Goal: Transaction & Acquisition: Purchase product/service

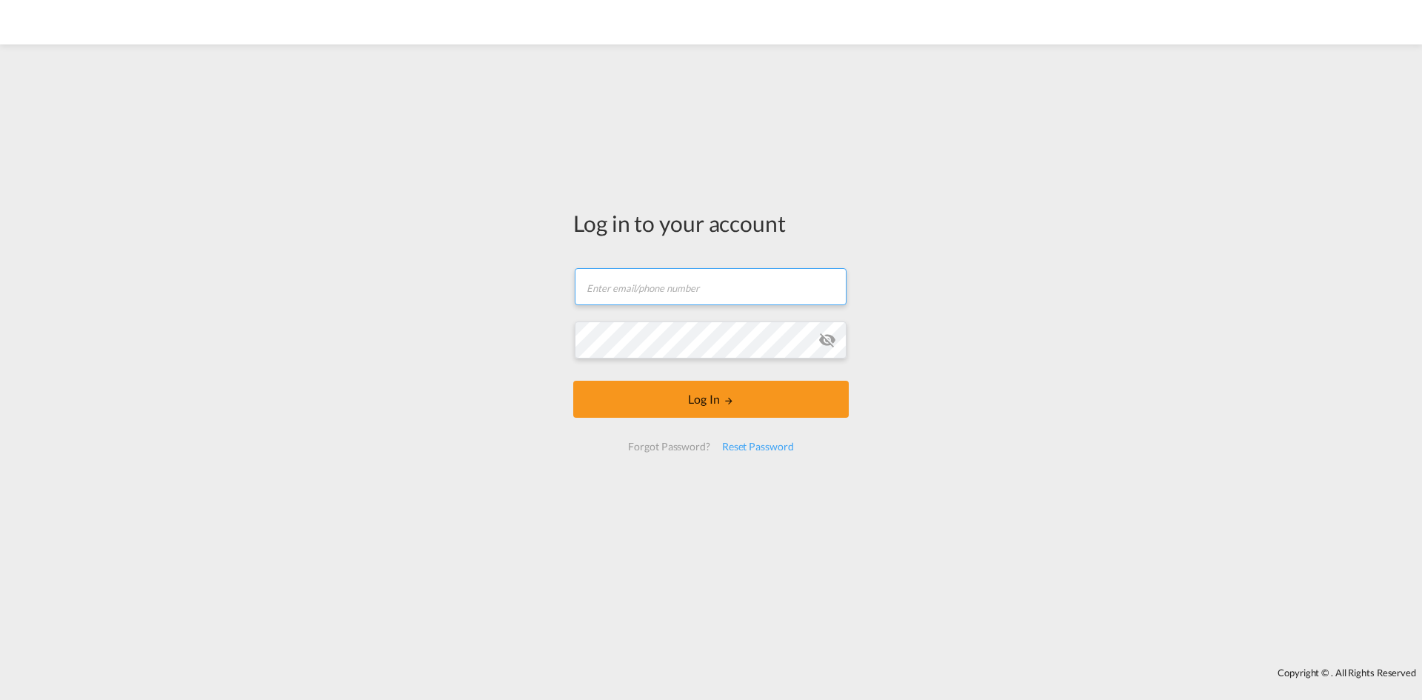
click at [686, 286] on input "text" at bounding box center [711, 286] width 272 height 37
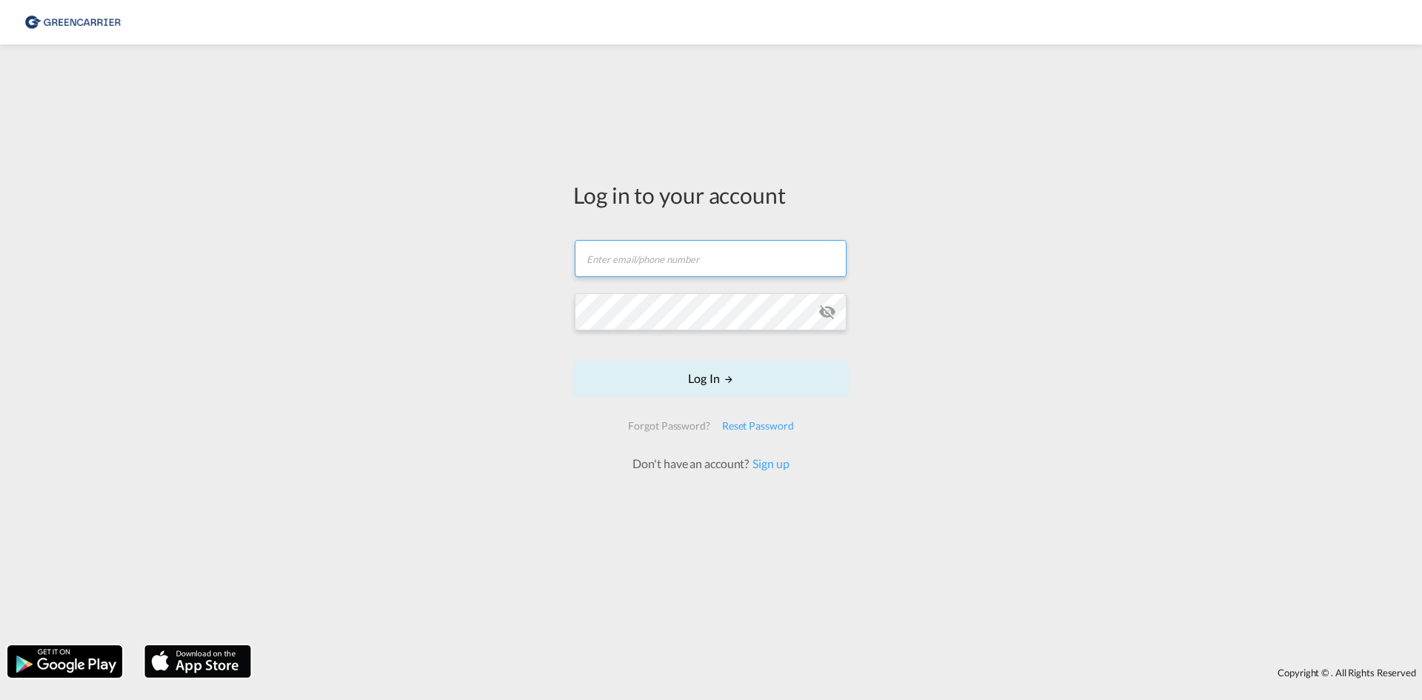
type input "[EMAIL_ADDRESS][PERSON_NAME][DOMAIN_NAME]"
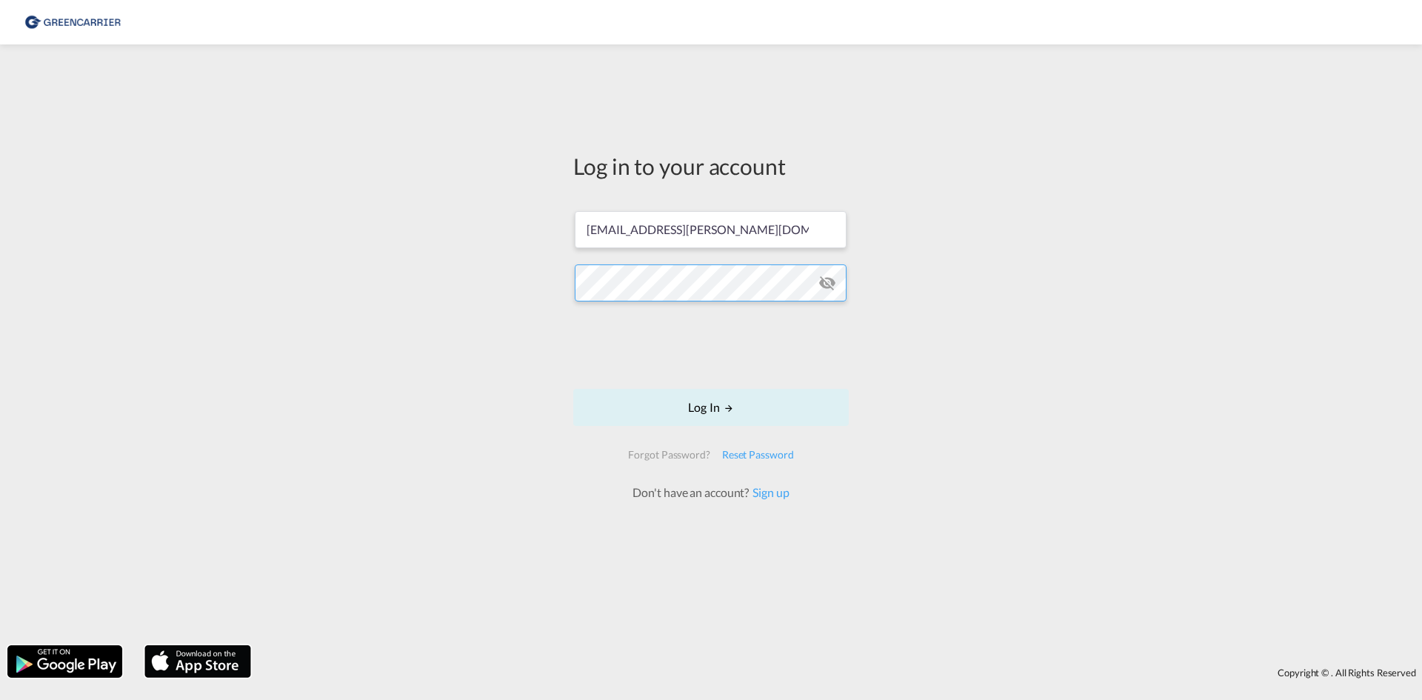
click at [573, 389] on button "Log In" at bounding box center [710, 407] width 275 height 37
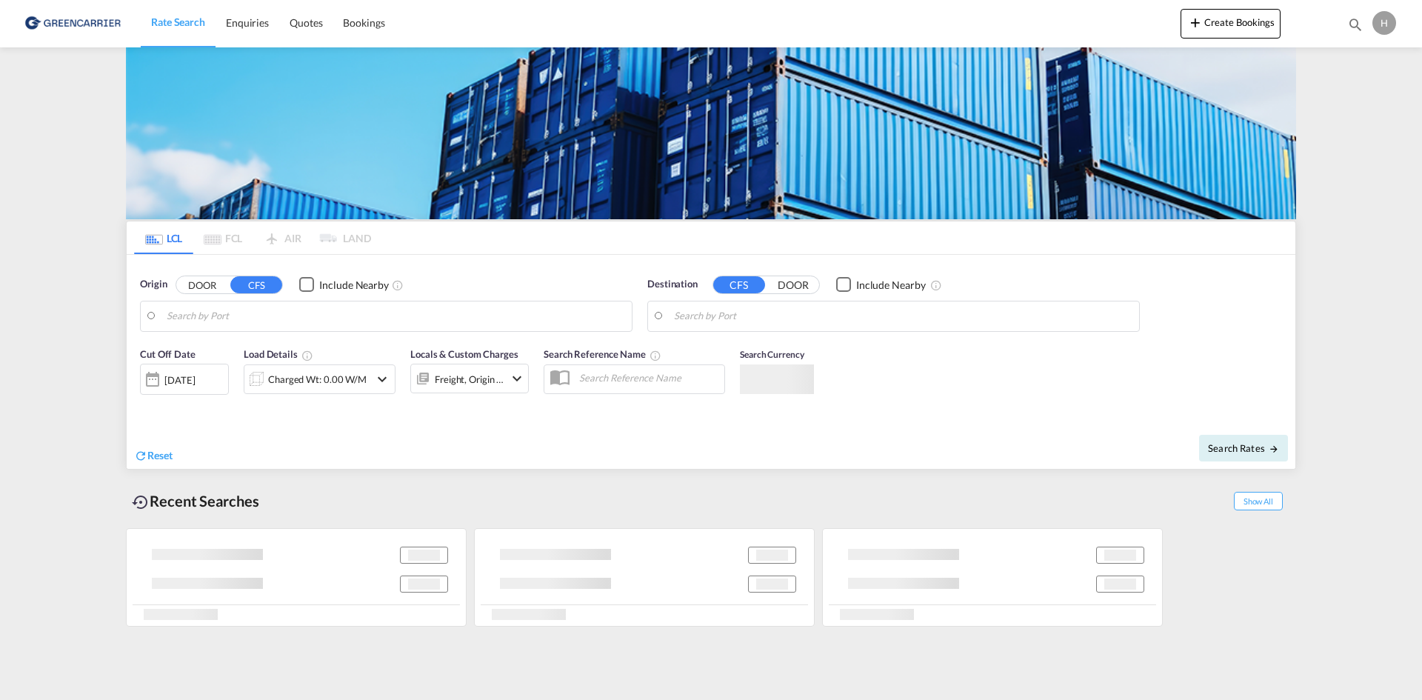
type input "DK-2770, [GEOGRAPHIC_DATA]"
type input "[PERSON_NAME], CLSCL"
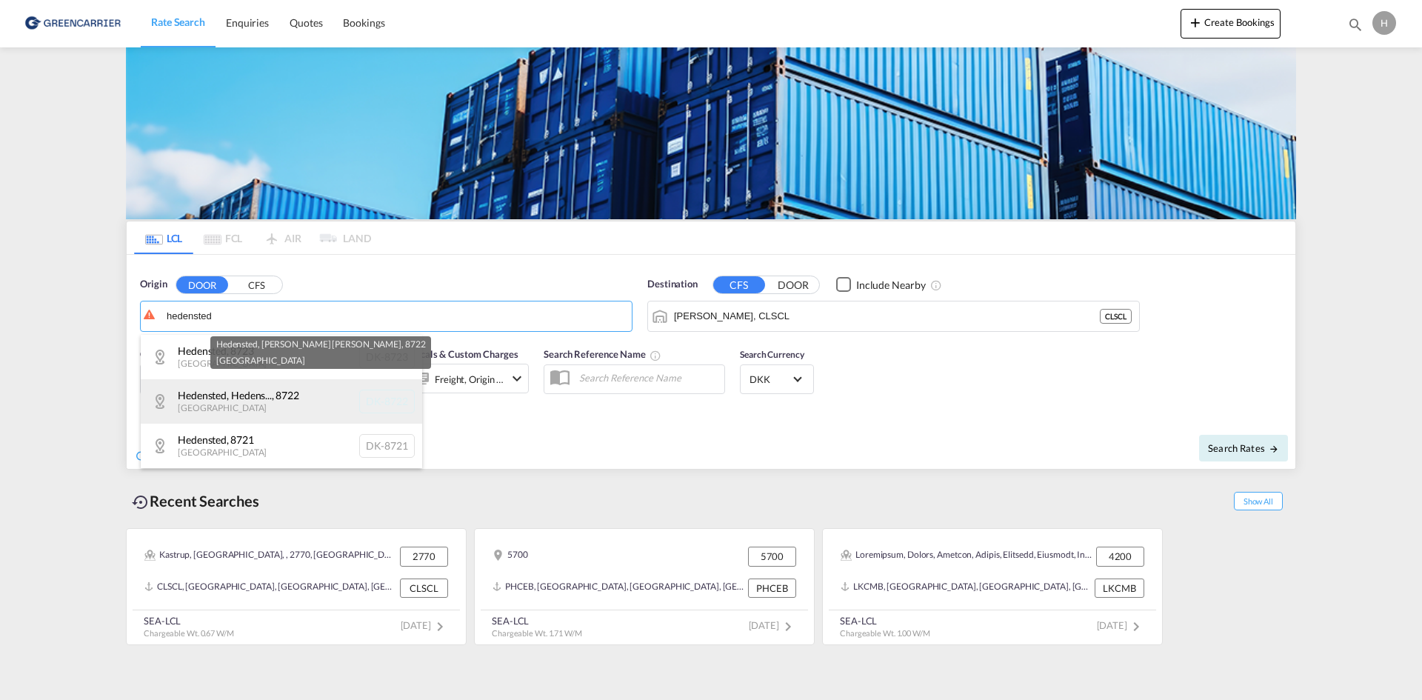
click at [253, 384] on div "Hedensted, Hedens... , 8722 [GEOGRAPHIC_DATA] DK-8722" at bounding box center [281, 401] width 281 height 44
type input "DK-8722, Hedensted, Hedensted [PERSON_NAME]"
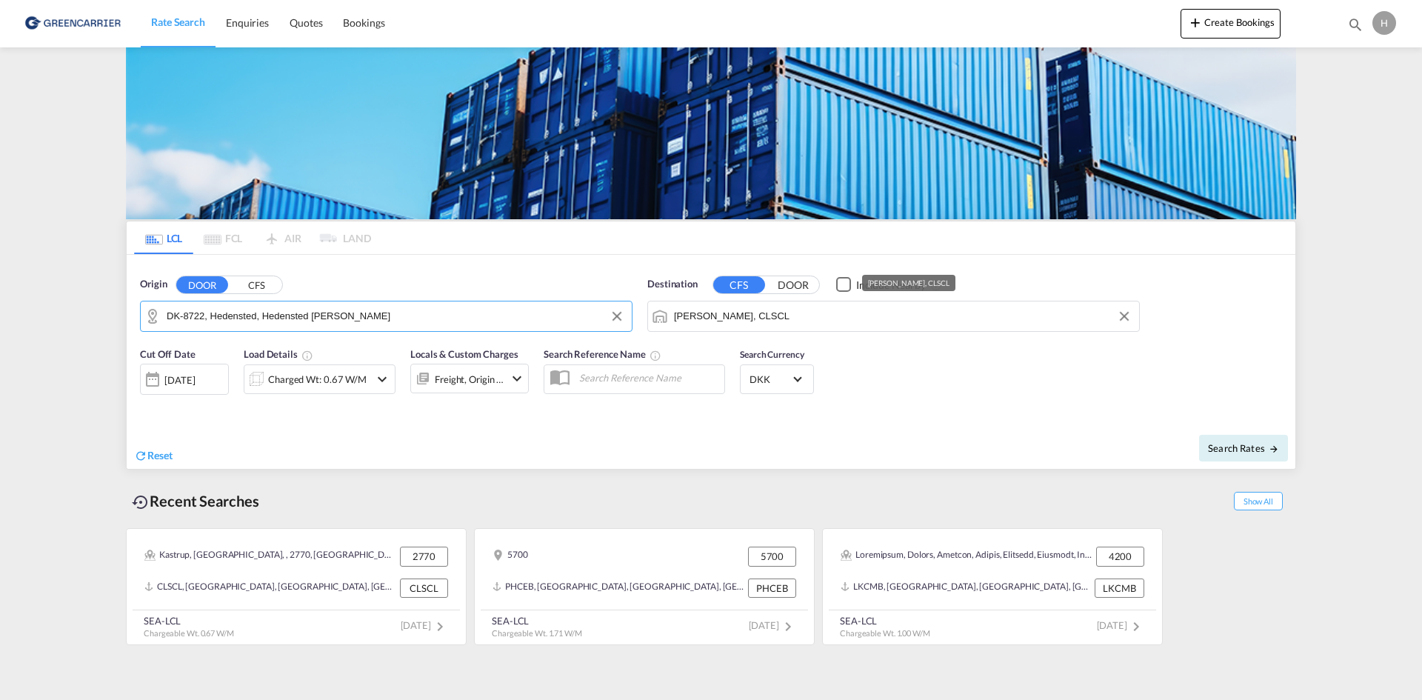
click at [753, 327] on md-autocomplete-wrap "[PERSON_NAME], CLSCL" at bounding box center [903, 320] width 458 height 30
click at [755, 323] on input "[PERSON_NAME], CLSCL" at bounding box center [903, 316] width 458 height 22
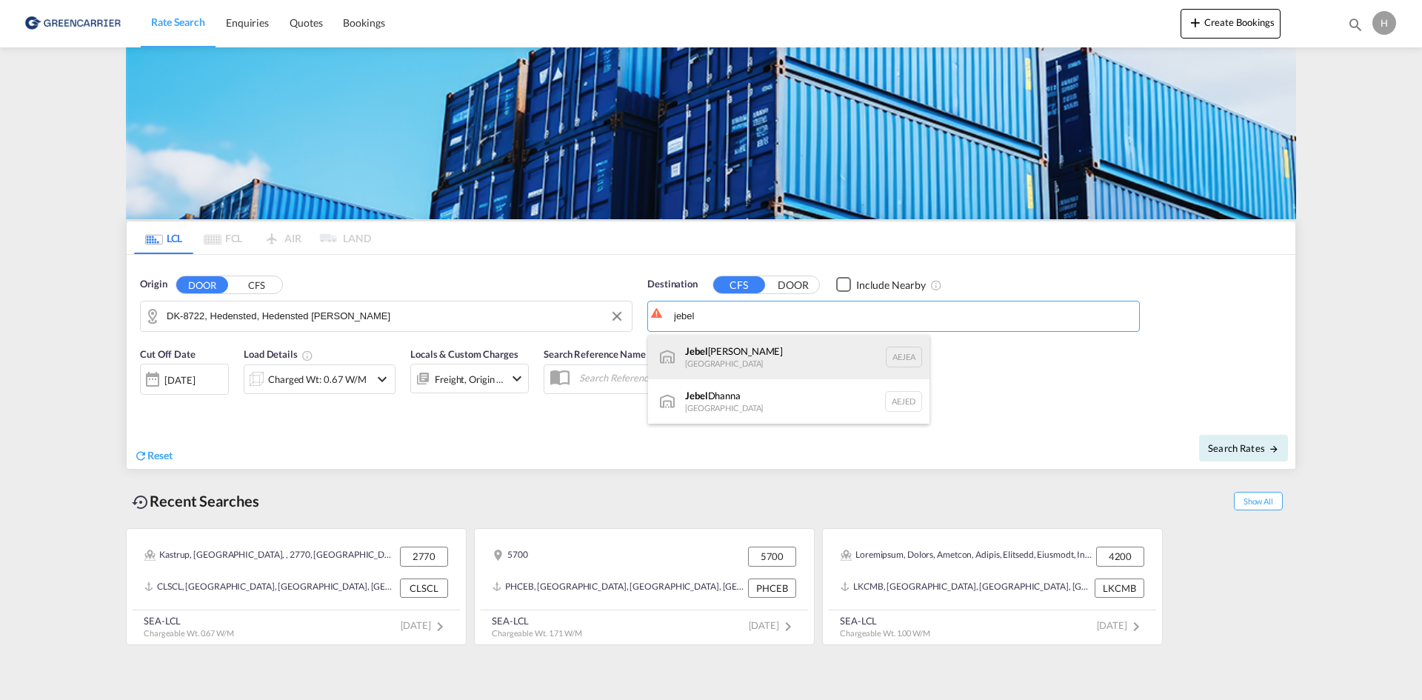
click at [755, 364] on div "[GEOGRAPHIC_DATA] [GEOGRAPHIC_DATA]" at bounding box center [788, 357] width 281 height 44
type input "[GEOGRAPHIC_DATA], [GEOGRAPHIC_DATA]"
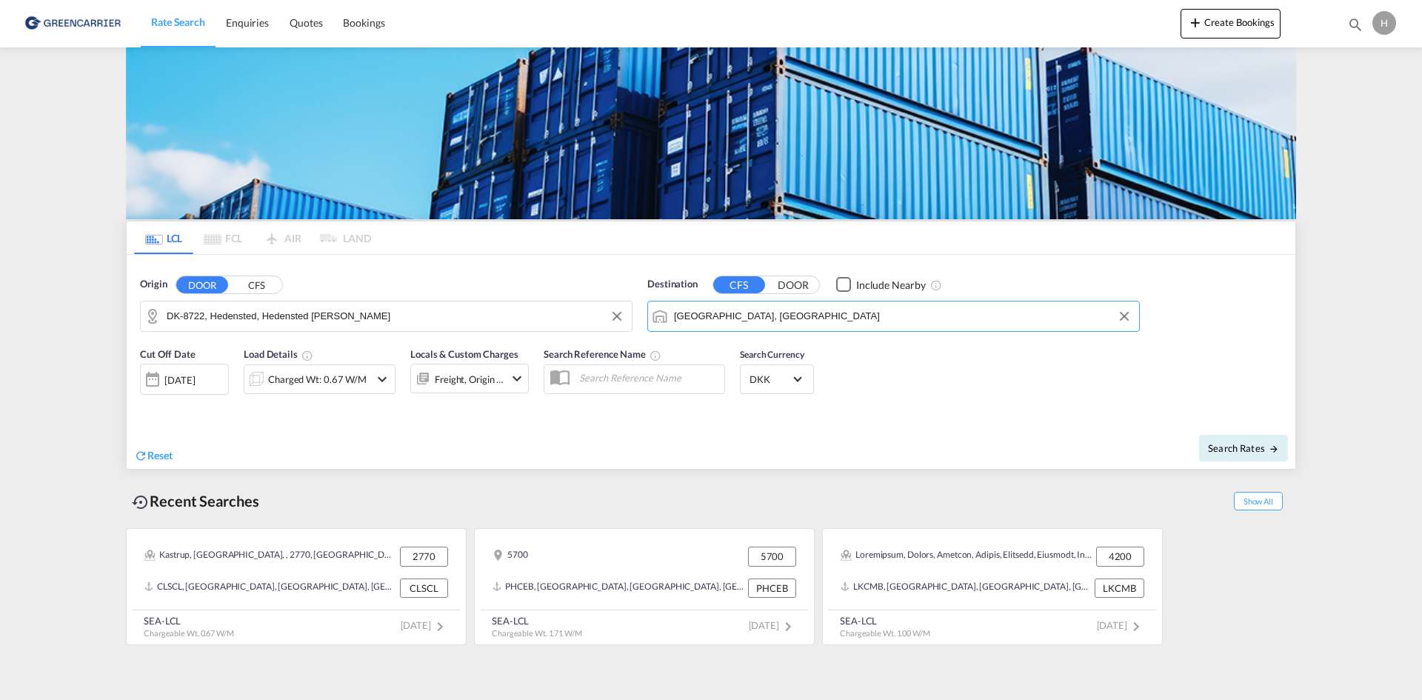
click at [315, 387] on div "Charged Wt: 0.67 W/M" at bounding box center [317, 379] width 98 height 21
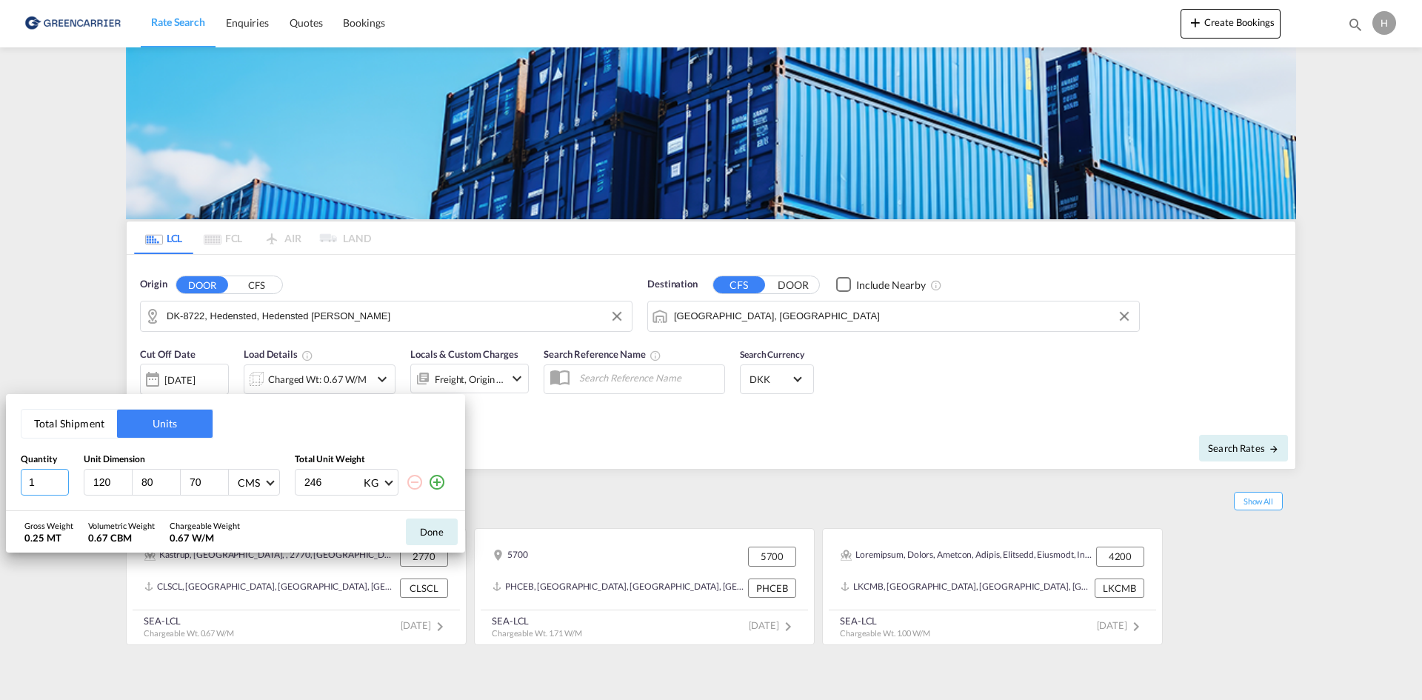
drag, startPoint x: 47, startPoint y: 479, endPoint x: 0, endPoint y: 475, distance: 47.5
click at [0, 475] on div "Total Shipment Units Quantity Unit Dimension Total Unit Weight 1 120 80 70 CMS …" at bounding box center [711, 350] width 1422 height 700
type input "4"
type input "15"
type input "258"
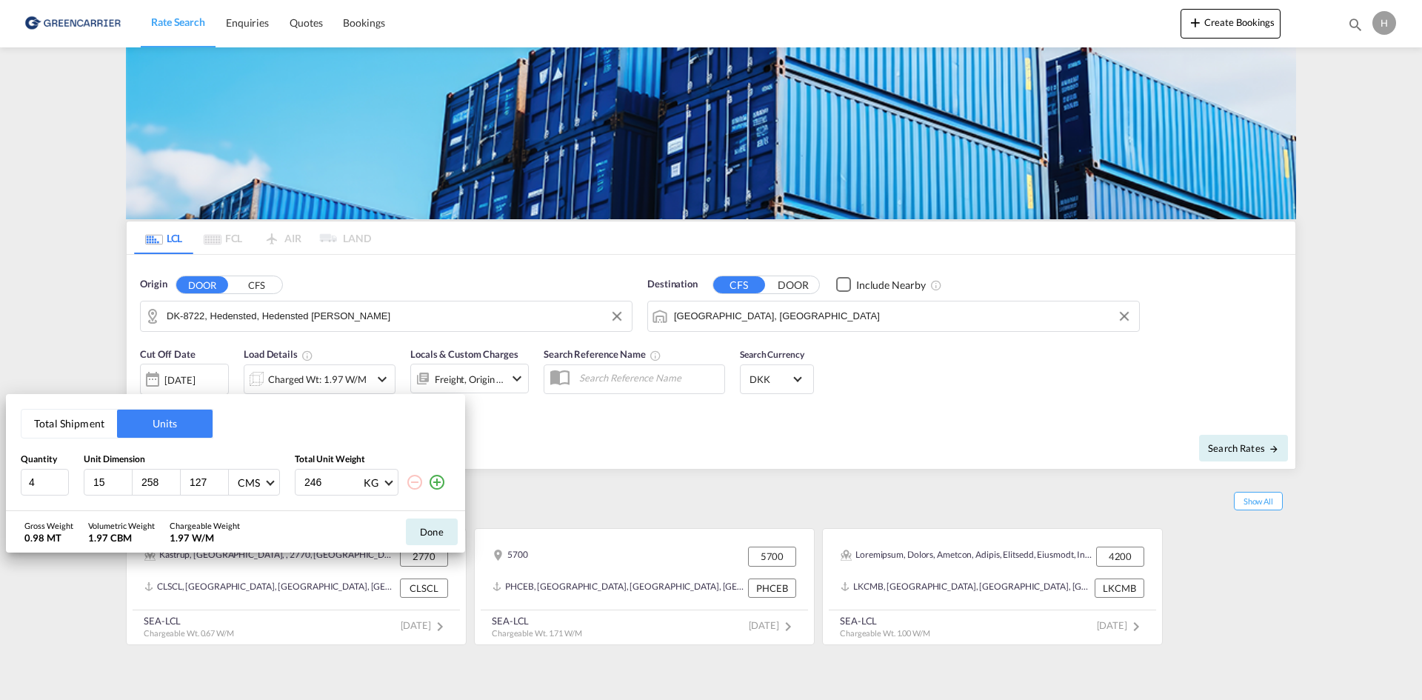
type input "127"
type input "3285"
click at [200, 482] on input "127" at bounding box center [208, 481] width 40 height 13
click at [424, 529] on button "Done" at bounding box center [432, 531] width 52 height 27
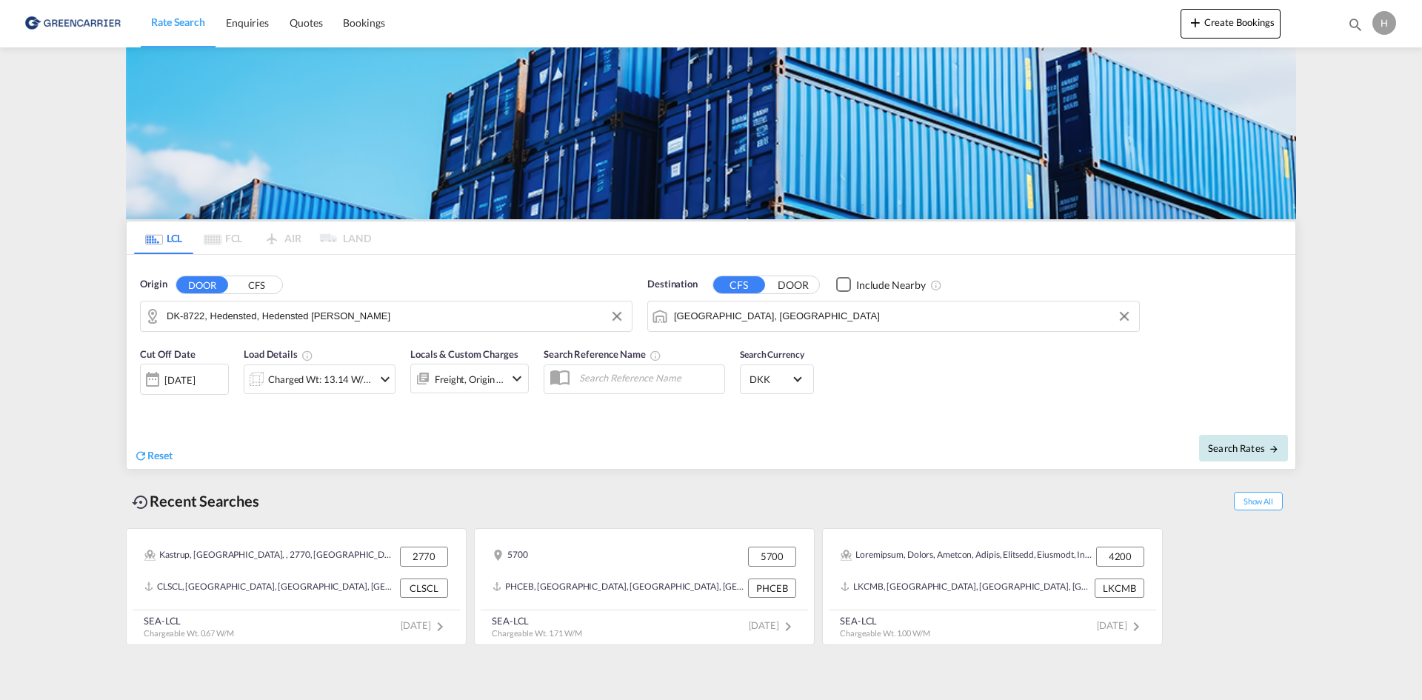
drag, startPoint x: 1256, startPoint y: 448, endPoint x: 1229, endPoint y: 452, distance: 27.0
click at [1229, 452] on span "Search Rates" at bounding box center [1243, 448] width 71 height 12
type input "8722 to AEJEA / [DATE]"
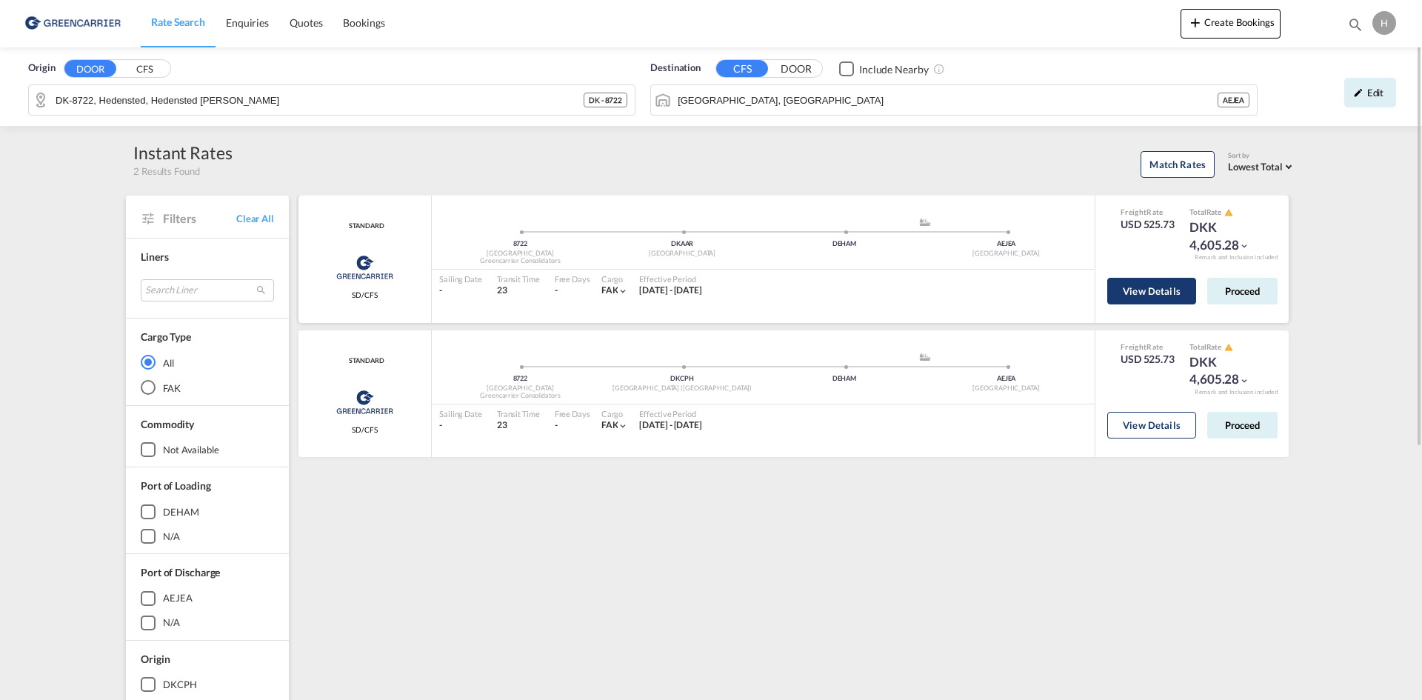
click at [1160, 290] on button "View Details" at bounding box center [1151, 291] width 89 height 27
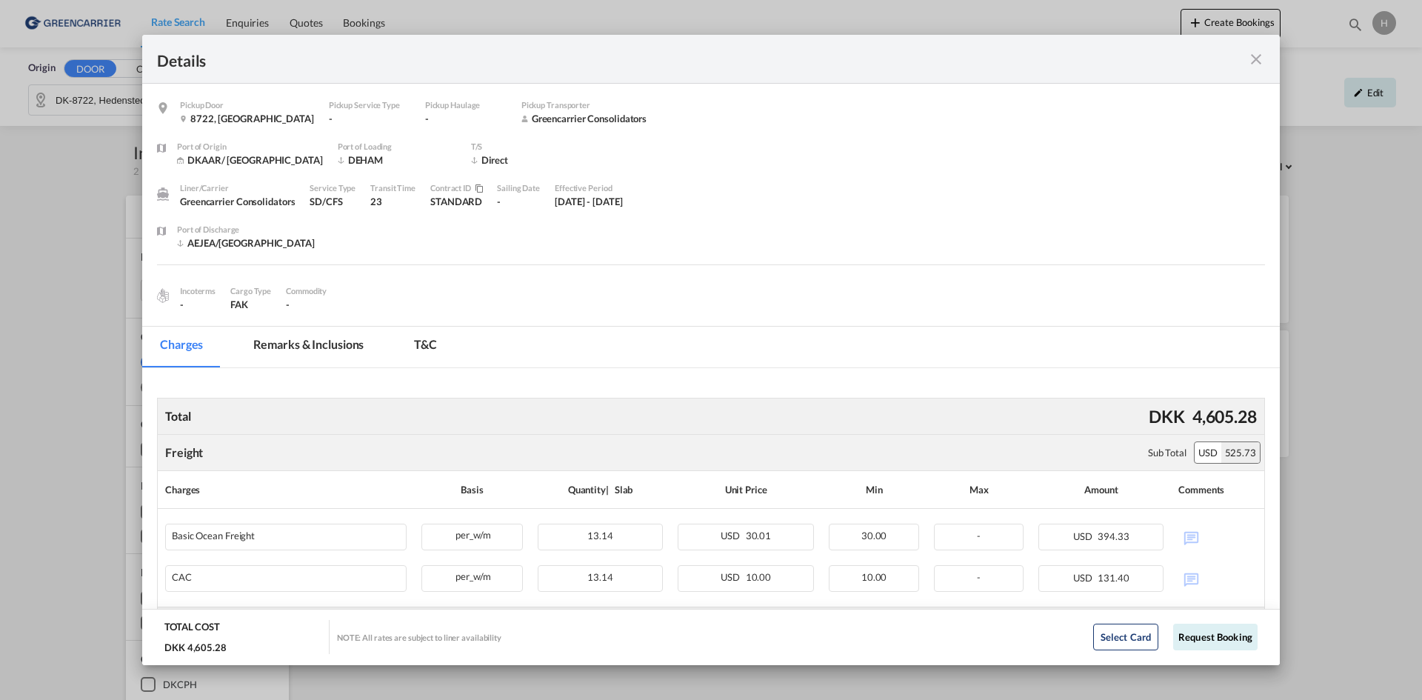
drag, startPoint x: 1252, startPoint y: 48, endPoint x: 1243, endPoint y: 59, distance: 14.7
click at [1252, 47] on div "Details" at bounding box center [710, 59] width 1137 height 49
click at [1251, 58] on md-icon "icon-close fg-AAA8AD m-0 cursor" at bounding box center [1256, 59] width 18 height 18
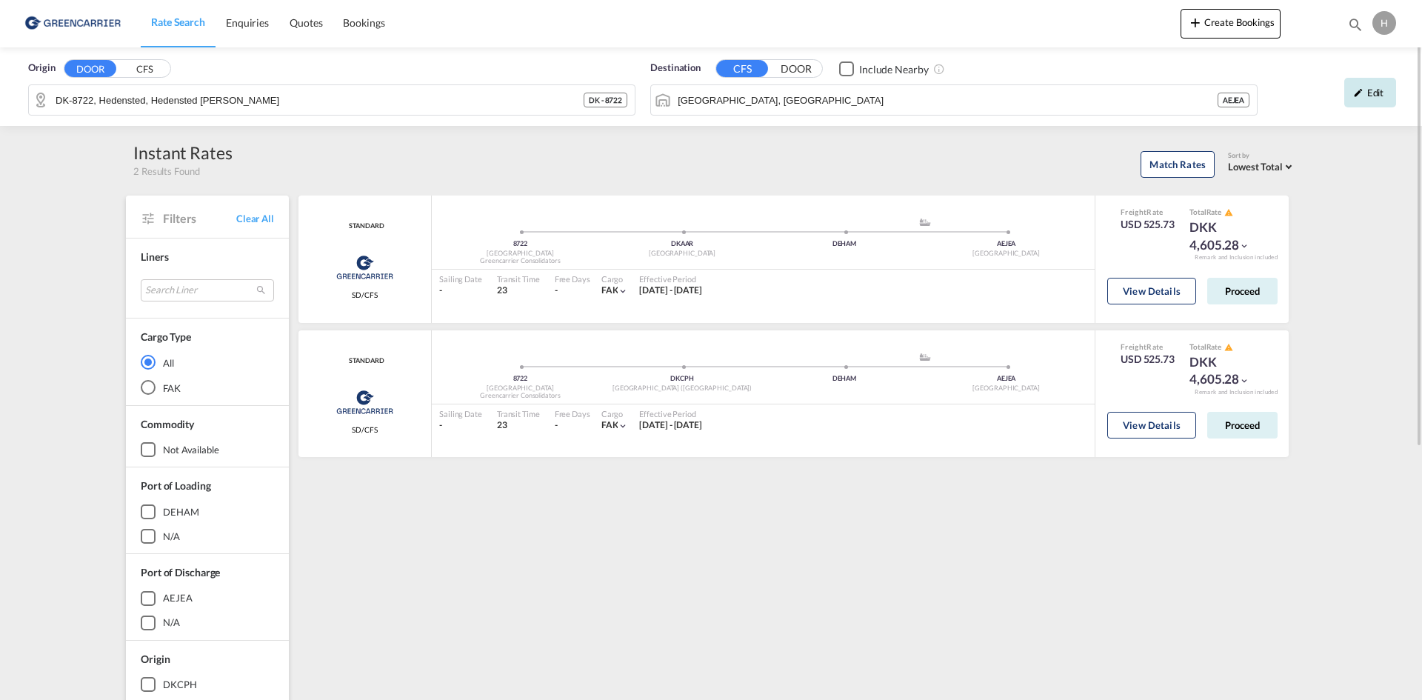
click at [1370, 90] on div "Edit" at bounding box center [1370, 93] width 52 height 30
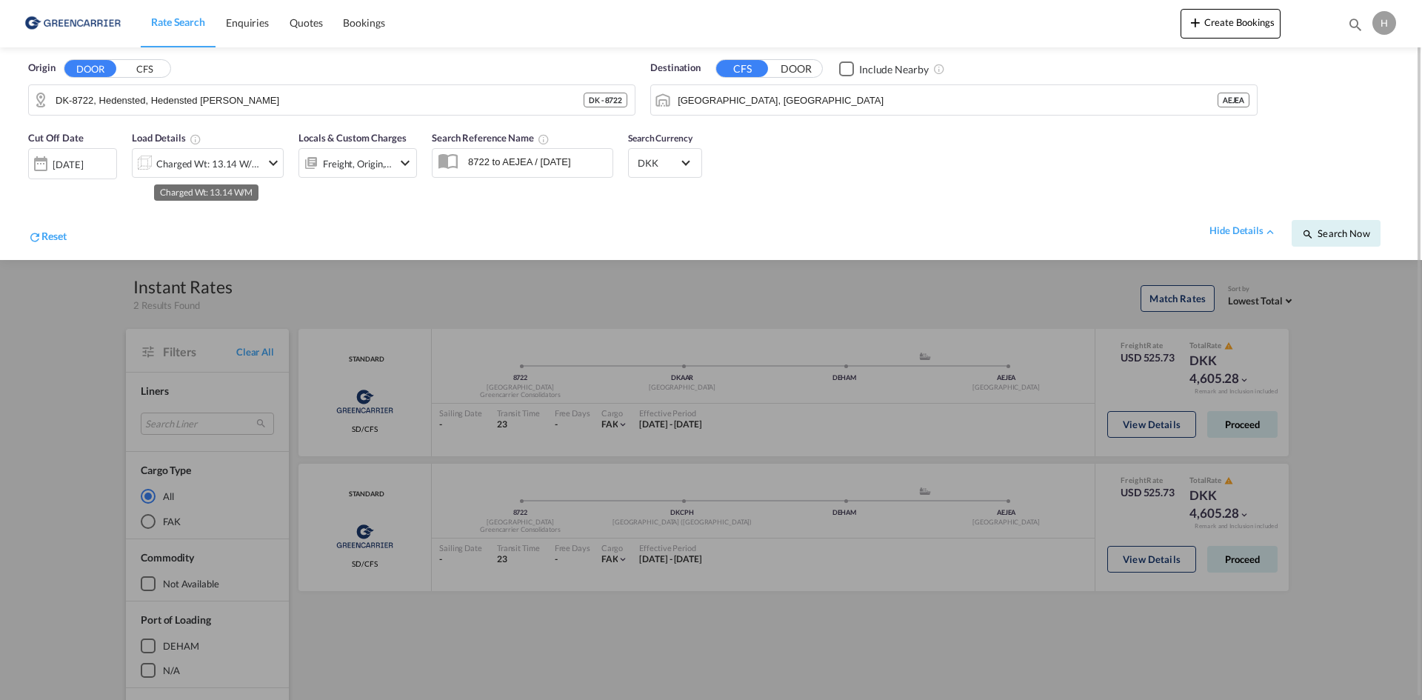
click at [238, 161] on div "Charged Wt: 13.14 W/M" at bounding box center [208, 163] width 104 height 21
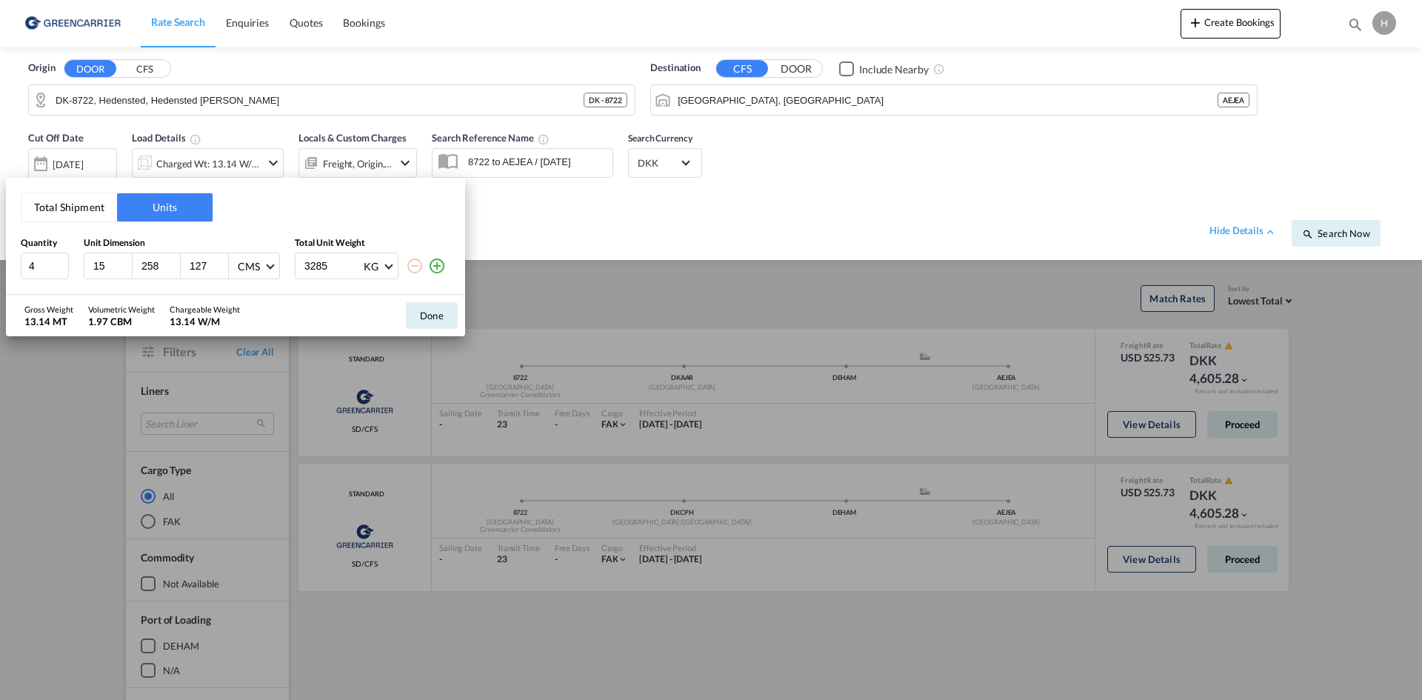
drag, startPoint x: 336, startPoint y: 261, endPoint x: 275, endPoint y: 271, distance: 61.5
click at [275, 270] on div "4 15 258 127 CMS CMS Inches 3285 KG KG LB" at bounding box center [235, 266] width 429 height 27
click at [156, 263] on input "258" at bounding box center [160, 265] width 40 height 13
click at [210, 266] on input "127" at bounding box center [208, 265] width 40 height 13
click at [336, 262] on input "3285" at bounding box center [332, 265] width 59 height 25
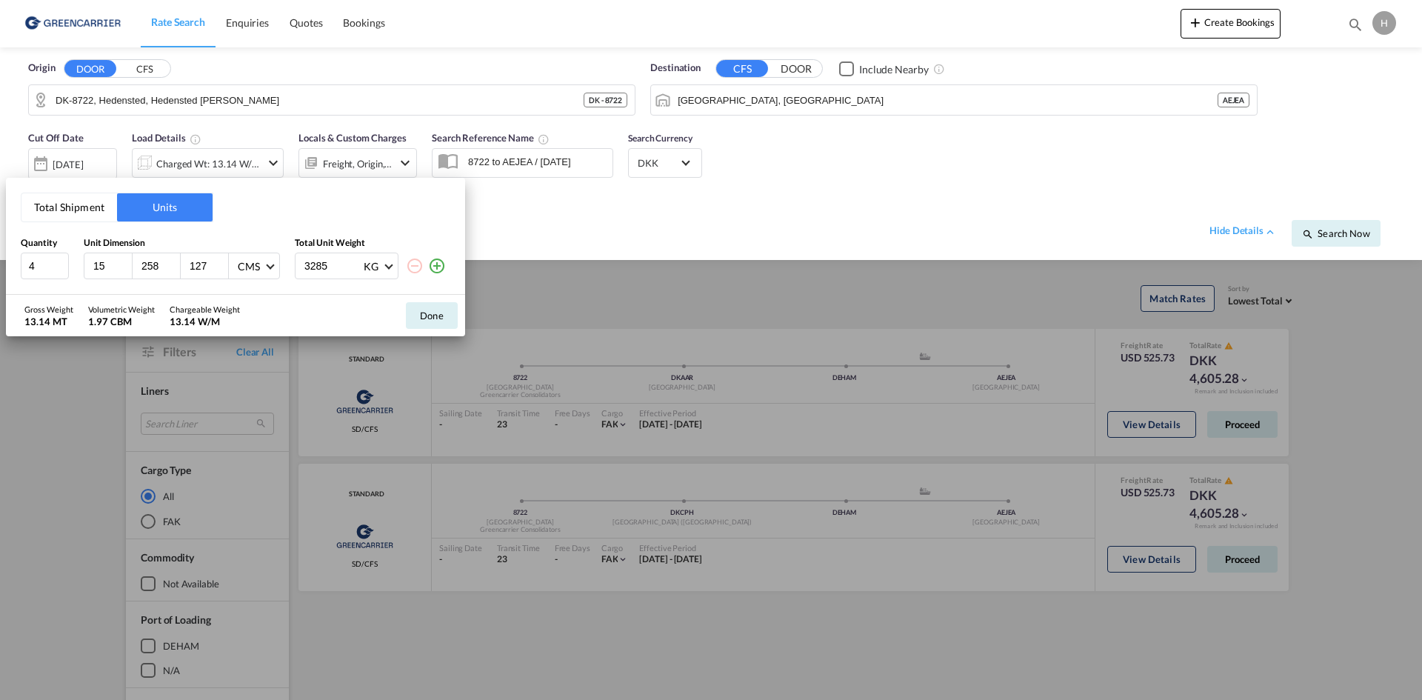
drag, startPoint x: 109, startPoint y: 263, endPoint x: 77, endPoint y: 263, distance: 31.8
click at [83, 263] on div "4 15 258 127 CMS CMS Inches 3285 KG KG LB" at bounding box center [235, 266] width 429 height 27
click at [143, 263] on input "258" at bounding box center [160, 265] width 40 height 13
click at [161, 264] on input "258" at bounding box center [160, 265] width 40 height 13
type input "258"
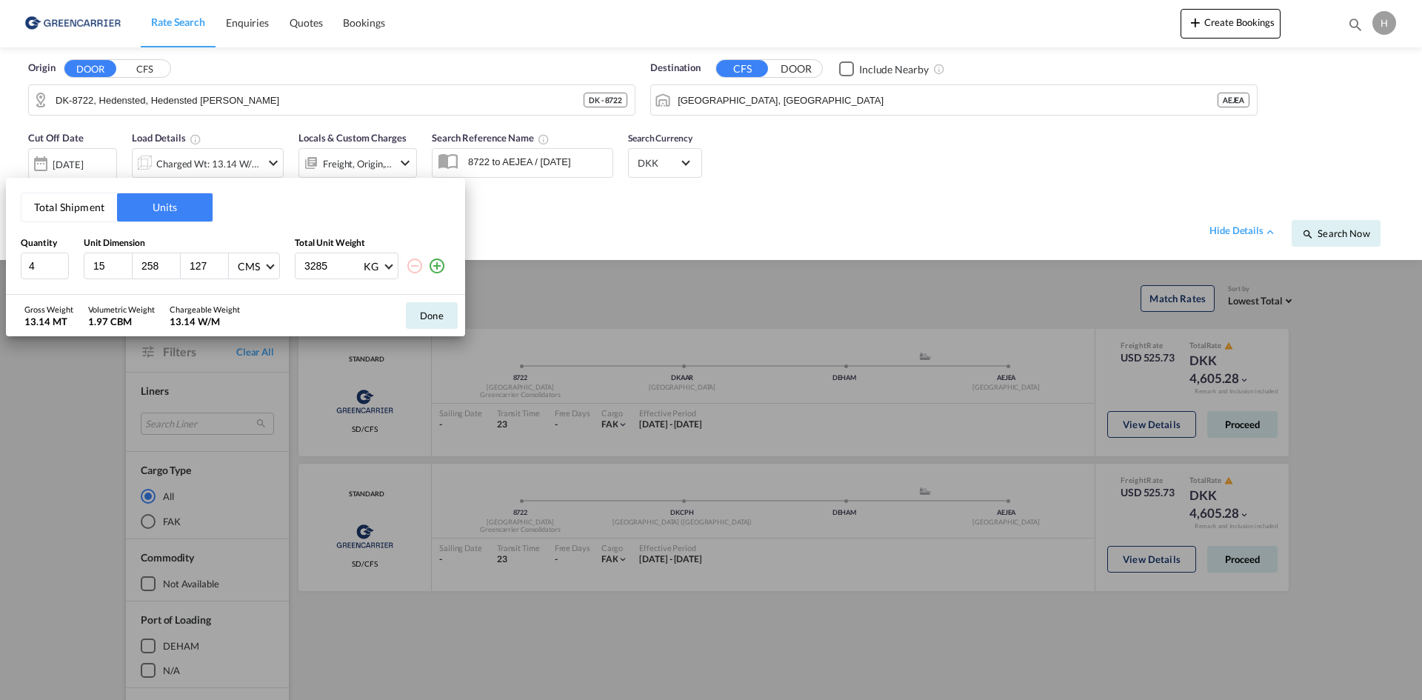
click at [267, 304] on div "Gross Weight 13.14 MT Volumetric Weight 1.97 CBM Chargeable Weight 13.14 W/M Do…" at bounding box center [235, 315] width 459 height 41
drag, startPoint x: 338, startPoint y: 266, endPoint x: 275, endPoint y: 260, distance: 63.2
click at [281, 265] on div "4 15 258 127 CMS CMS Inches 3285 KG KG LB" at bounding box center [235, 266] width 429 height 27
type input "3285"
click at [441, 271] on md-icon "icon-plus-circle-outline" at bounding box center [437, 266] width 18 height 18
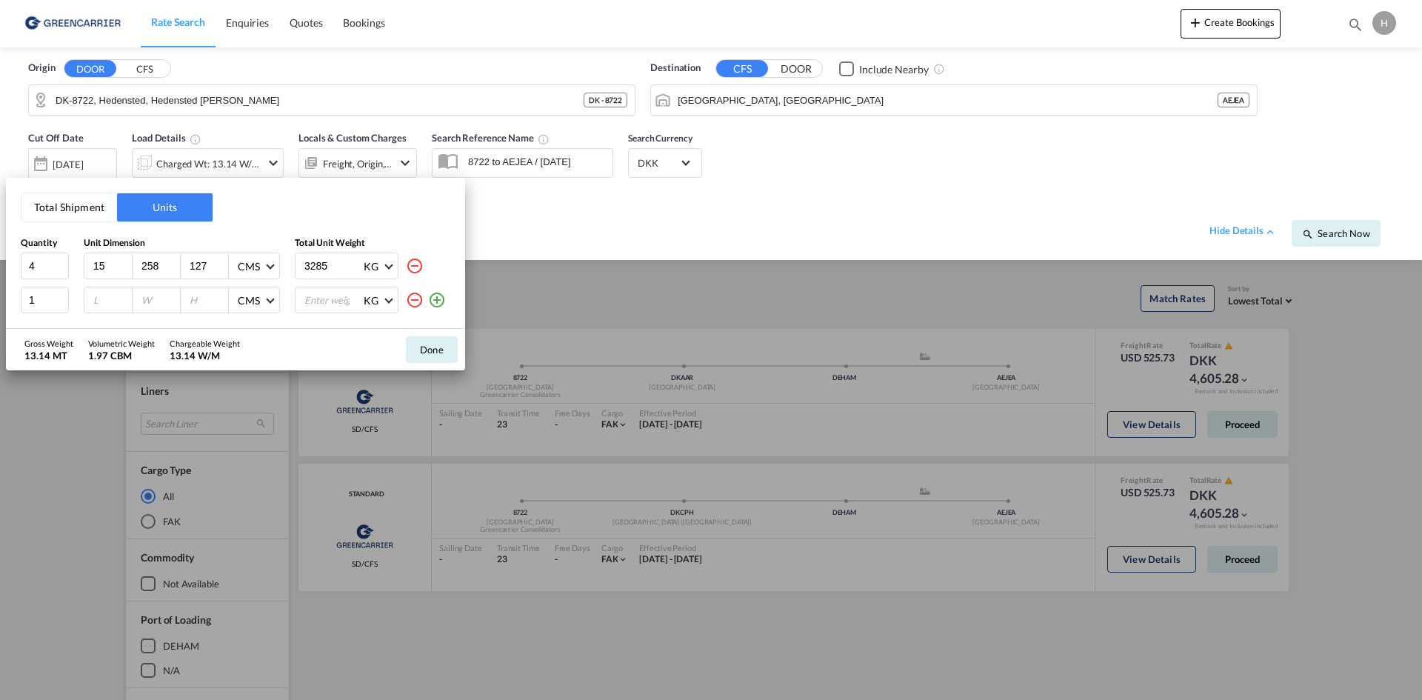
click at [441, 271] on div "3285 KG KG LB" at bounding box center [373, 266] width 156 height 27
click at [437, 301] on md-icon "icon-plus-circle-outline" at bounding box center [437, 300] width 18 height 18
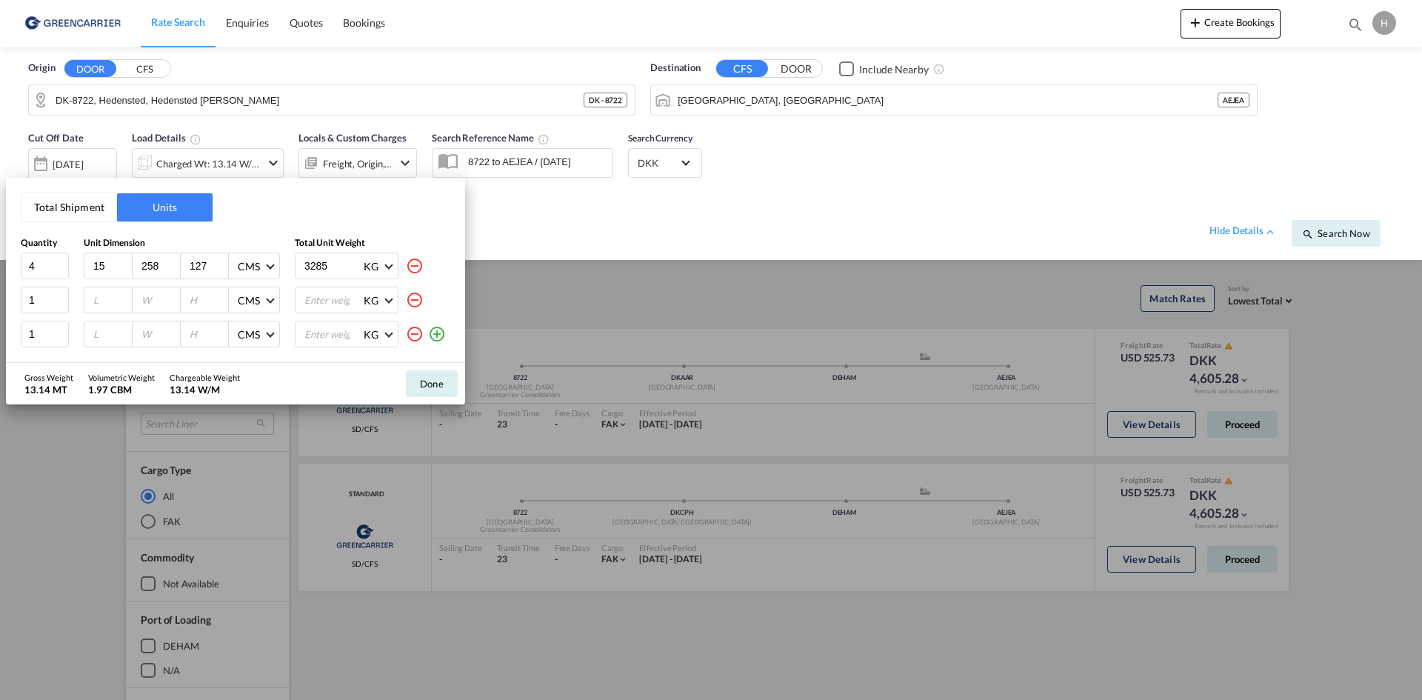
drag, startPoint x: 441, startPoint y: 330, endPoint x: 93, endPoint y: 353, distance: 348.1
click at [440, 330] on md-icon "icon-plus-circle-outline" at bounding box center [437, 334] width 18 height 18
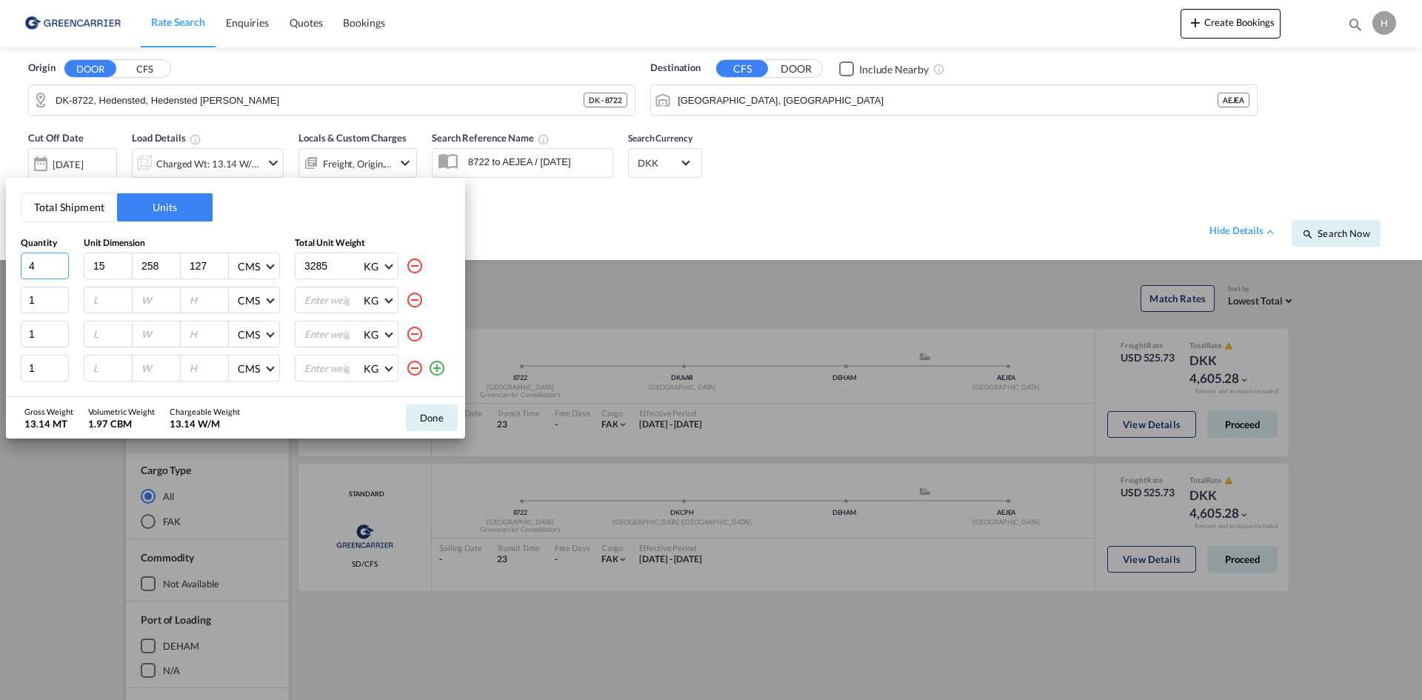
drag, startPoint x: 41, startPoint y: 264, endPoint x: 19, endPoint y: 260, distance: 22.5
click at [20, 261] on div "Total Shipment Units Quantity Unit Dimension Total Unit Weight 4 15 258 127 CMS…" at bounding box center [235, 287] width 459 height 219
type input "1"
click at [107, 296] on input "number" at bounding box center [112, 299] width 40 height 13
paste input "15"
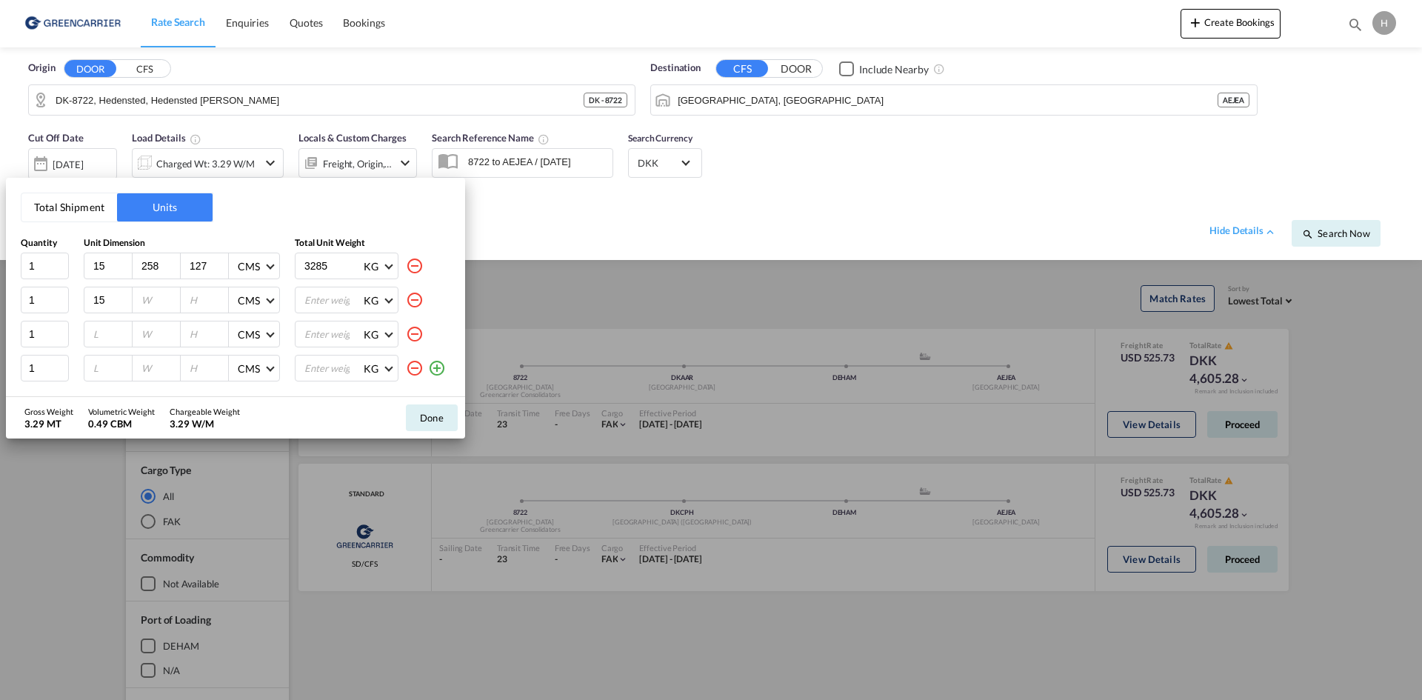
type input "15"
click at [101, 322] on div at bounding box center [108, 333] width 48 height 25
click at [102, 335] on input "number" at bounding box center [112, 333] width 40 height 13
paste input "15"
type input "15"
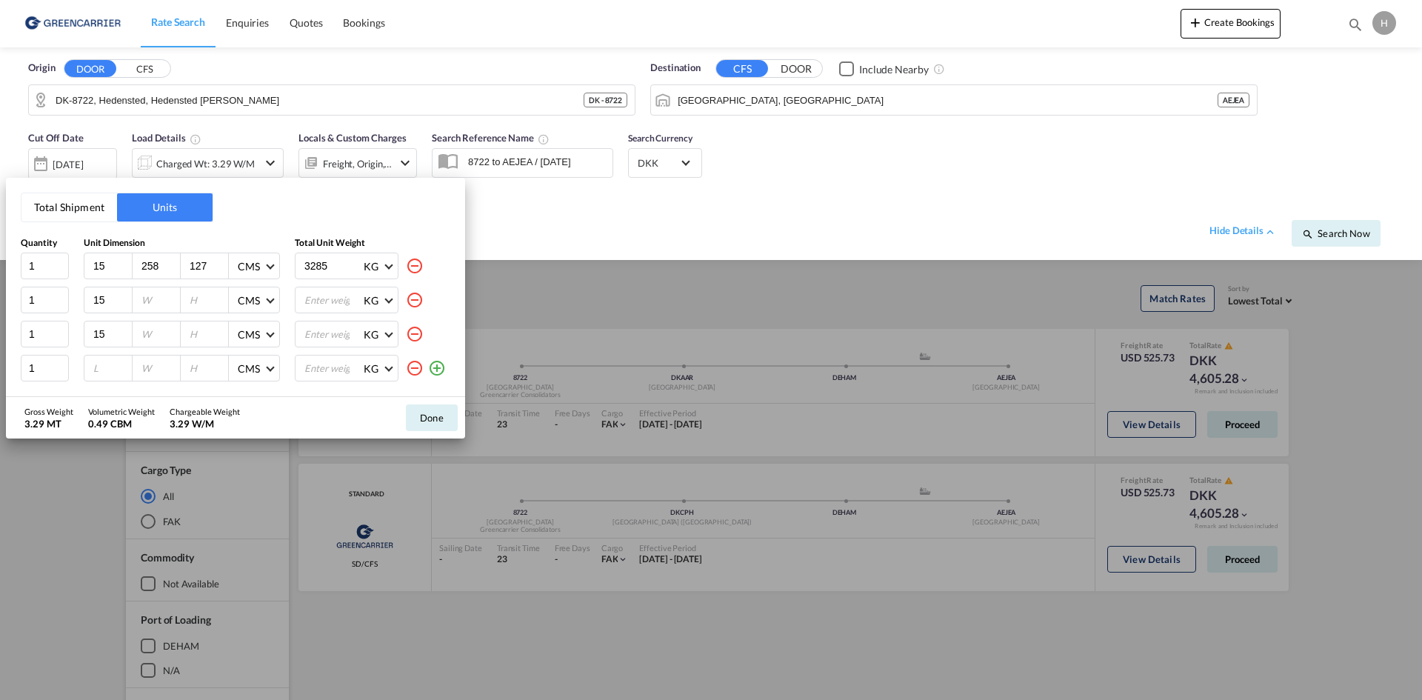
drag, startPoint x: 107, startPoint y: 369, endPoint x: 154, endPoint y: 300, distance: 83.2
click at [107, 368] on input "number" at bounding box center [112, 367] width 40 height 13
paste input "15"
type input "15"
drag, startPoint x: 147, startPoint y: 265, endPoint x: 141, endPoint y: 285, distance: 20.7
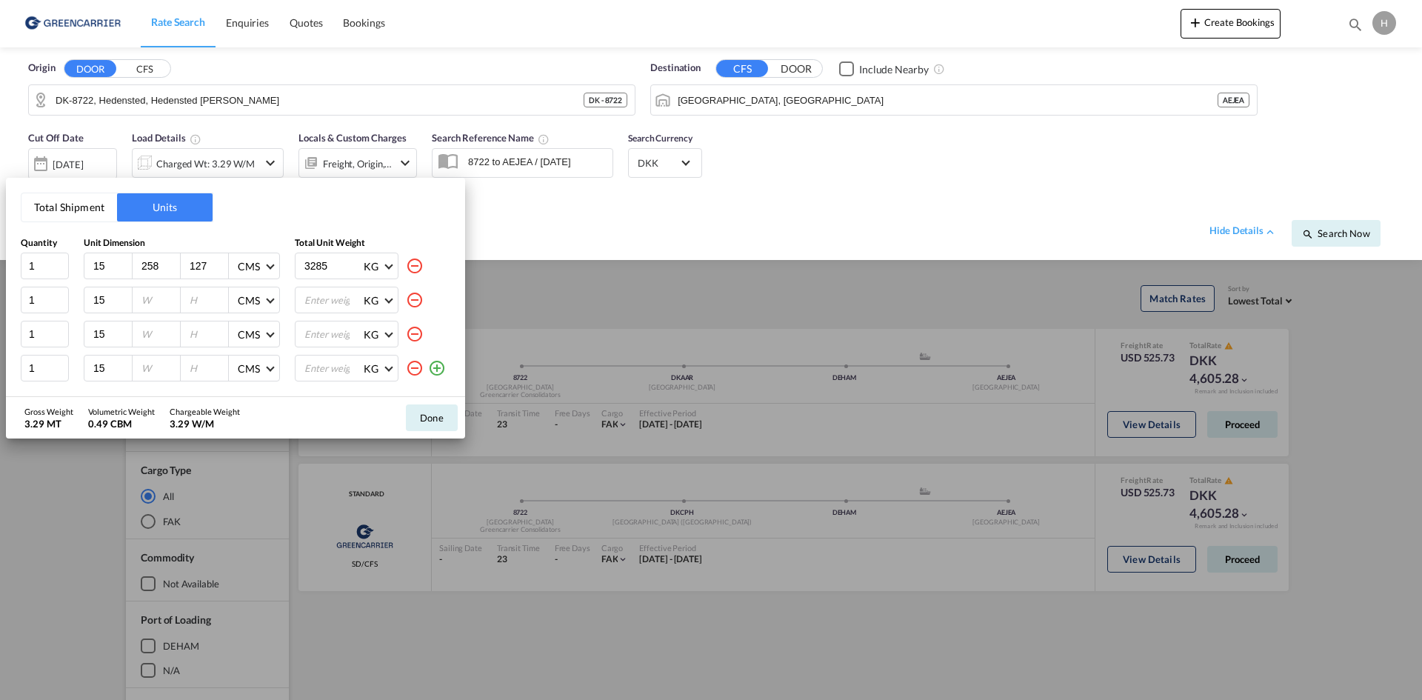
click at [139, 264] on div "258" at bounding box center [157, 265] width 48 height 25
paste input "15"
type input "258"
click at [154, 291] on div at bounding box center [157, 299] width 48 height 25
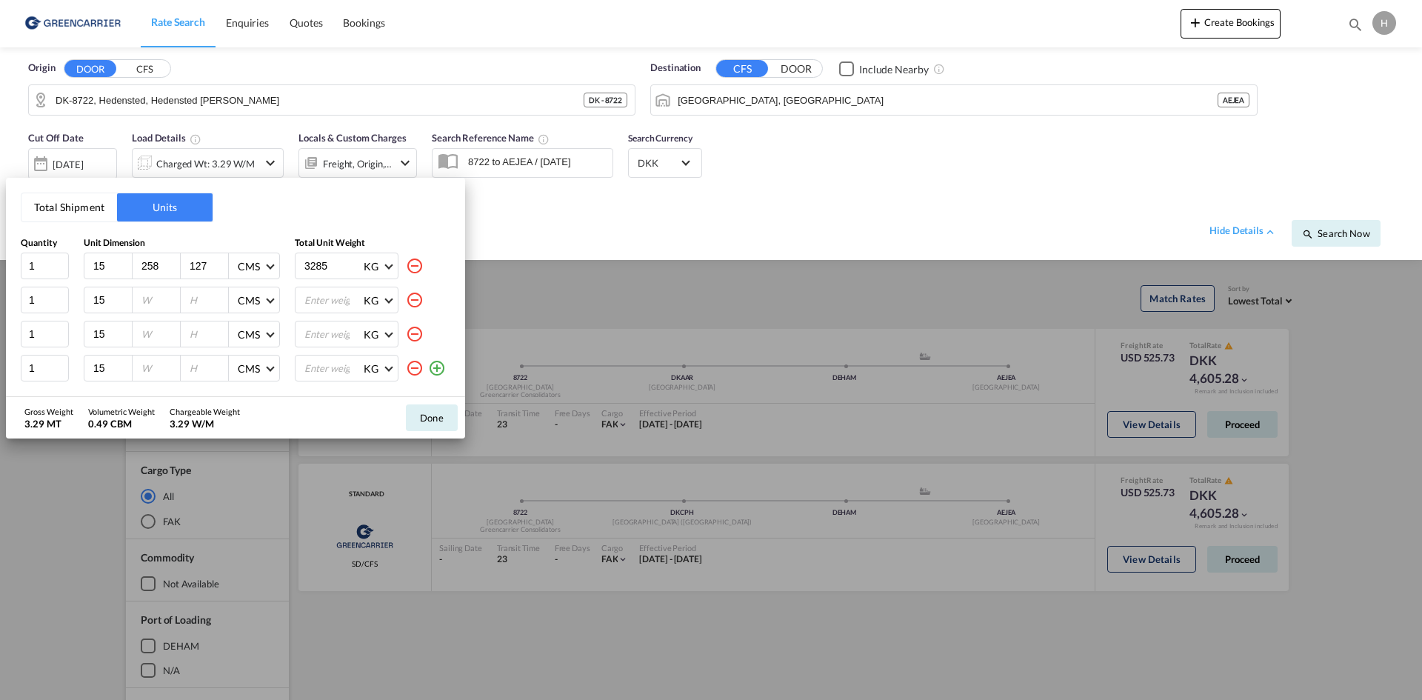
click at [153, 299] on input "number" at bounding box center [160, 299] width 40 height 13
paste input "258"
type input "258"
click at [150, 328] on input "number" at bounding box center [160, 333] width 40 height 13
paste input "258"
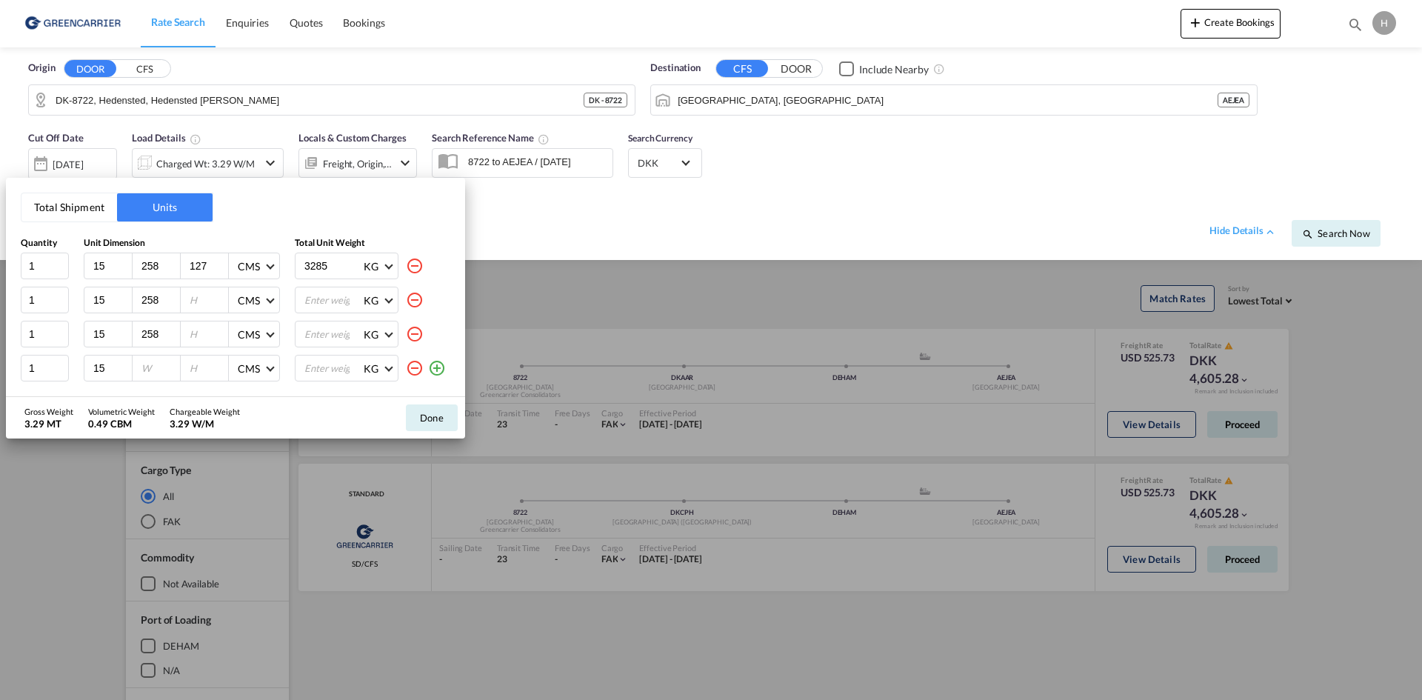
type input "258"
click at [148, 365] on input "number" at bounding box center [160, 367] width 40 height 13
paste input "258"
type input "258"
click at [198, 266] on input "127" at bounding box center [208, 265] width 40 height 13
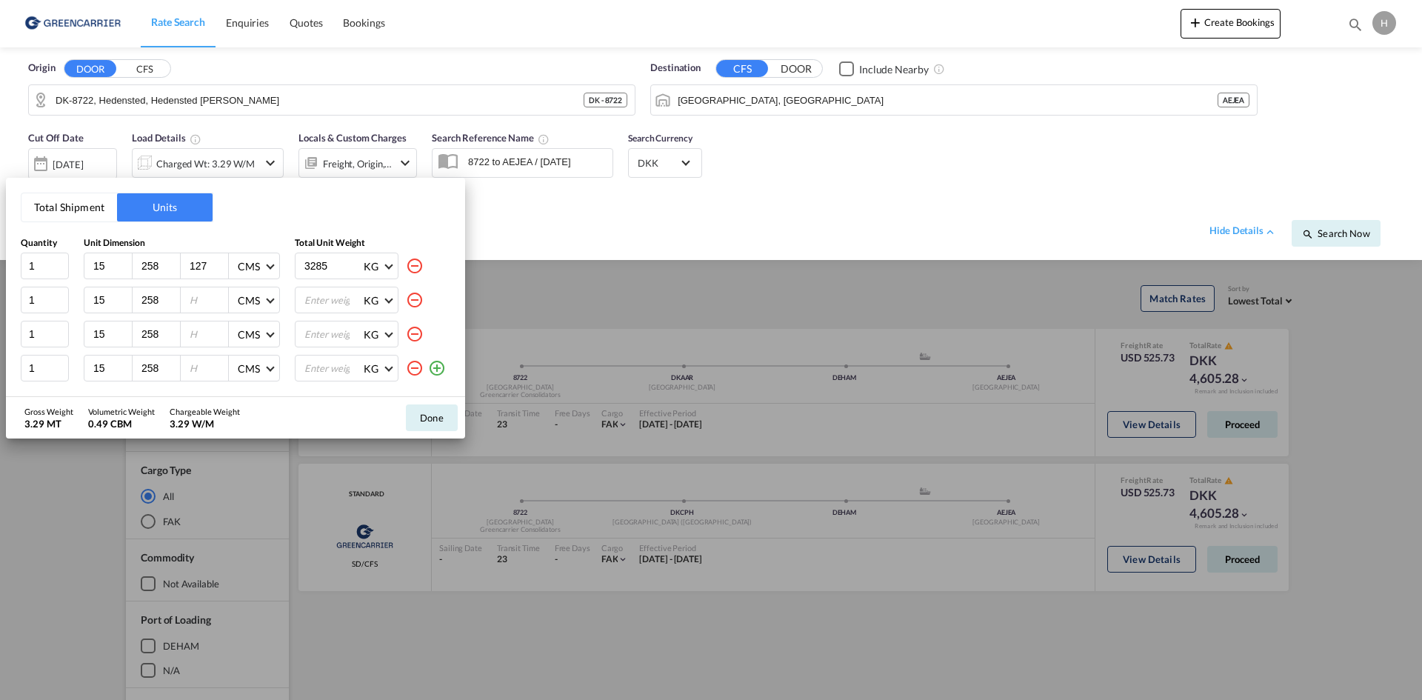
click at [199, 266] on input "127" at bounding box center [208, 265] width 40 height 13
click at [203, 295] on input "number" at bounding box center [208, 299] width 40 height 13
paste input "127"
type input "127"
click at [195, 331] on input "number" at bounding box center [208, 333] width 40 height 13
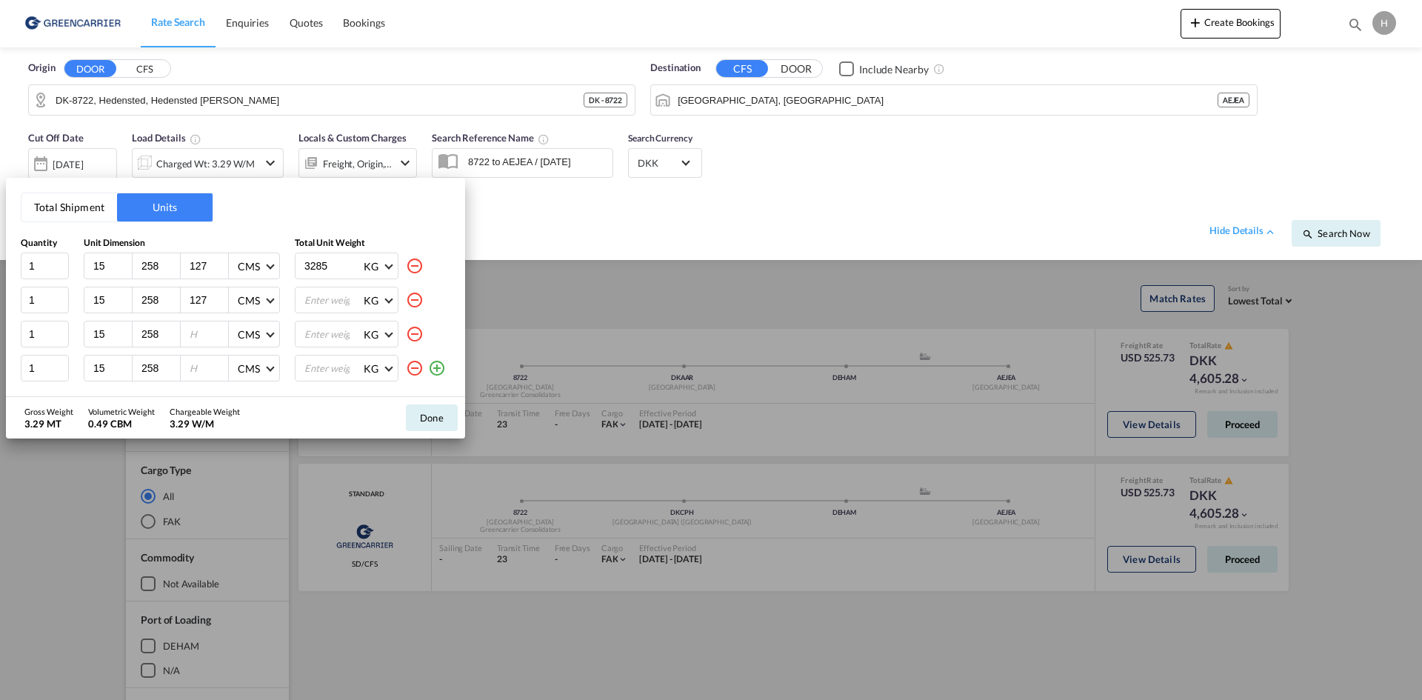
paste input "127"
type input "127"
click at [195, 364] on input "number" at bounding box center [208, 367] width 40 height 13
paste input "127"
type input "127"
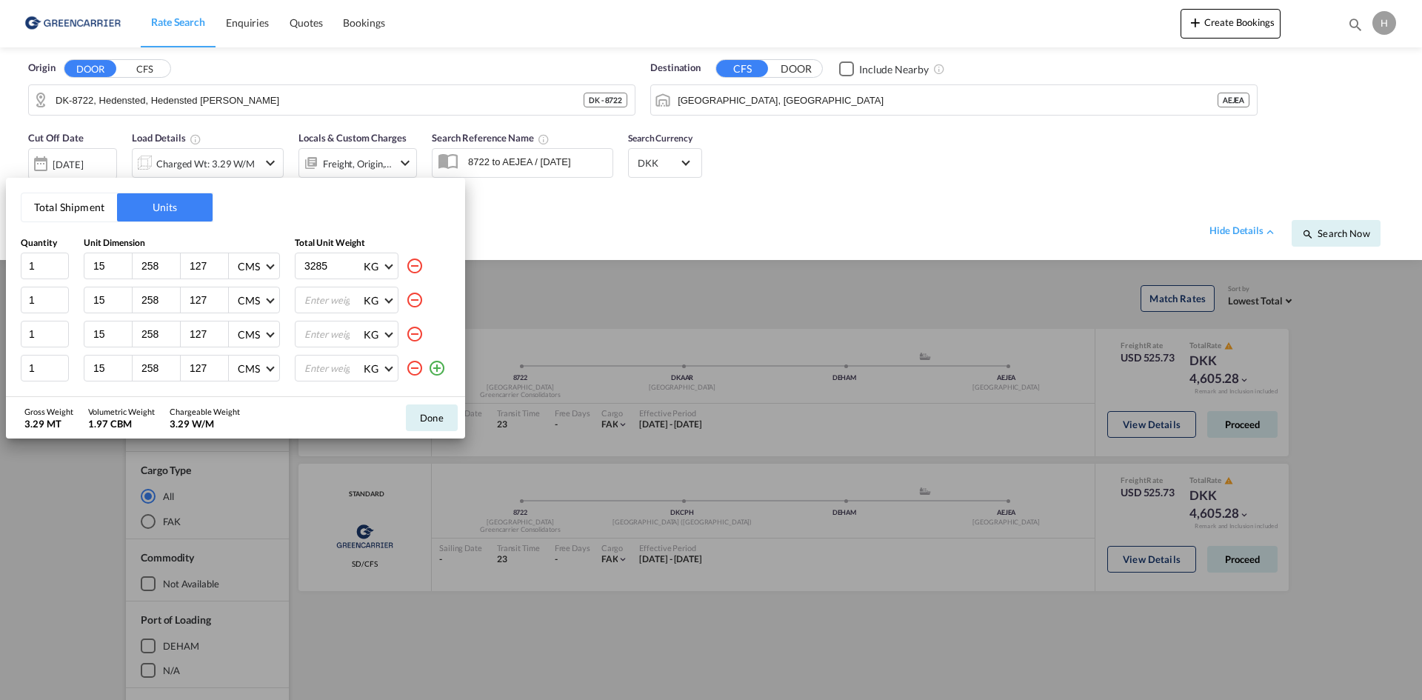
click at [325, 264] on input "3285" at bounding box center [332, 265] width 59 height 25
type input "640"
click at [338, 304] on input "number" at bounding box center [332, 299] width 59 height 25
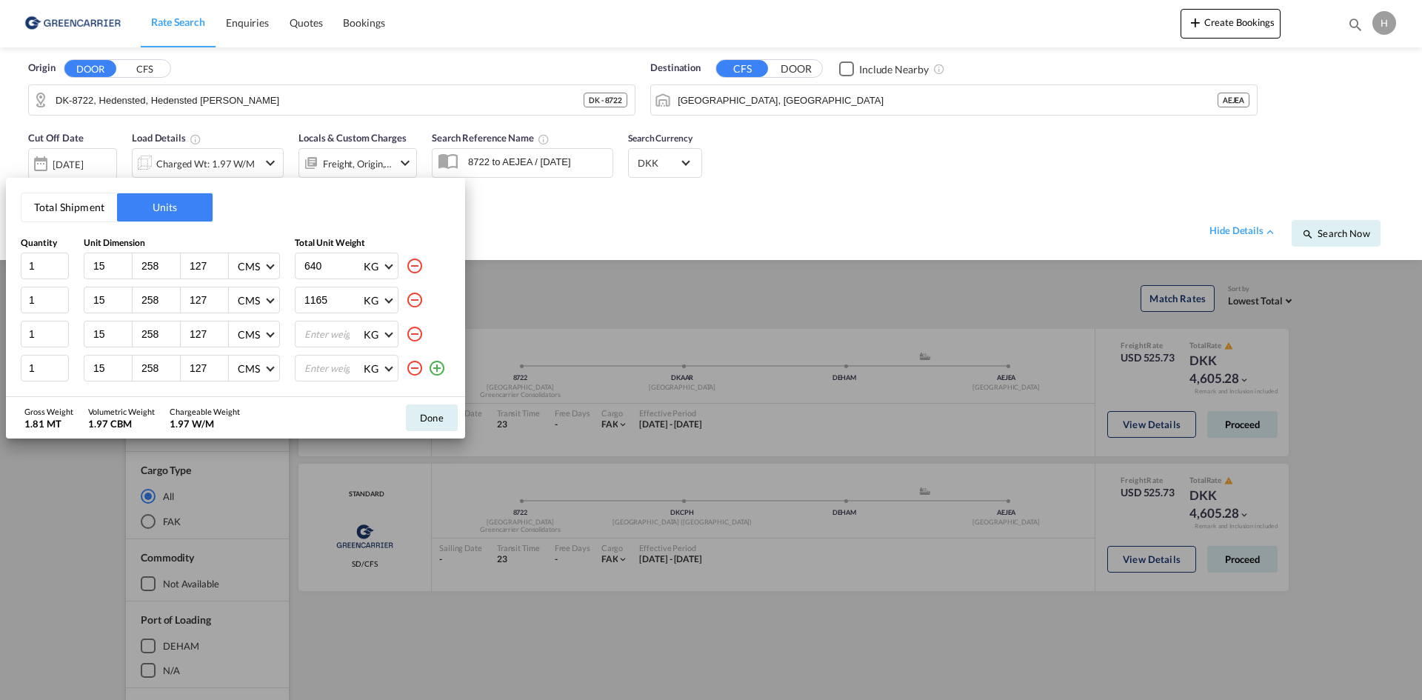
type input "1165"
click at [317, 330] on input "number" at bounding box center [332, 333] width 59 height 25
type input "1040"
click at [319, 356] on input "number" at bounding box center [332, 367] width 59 height 25
type input "440"
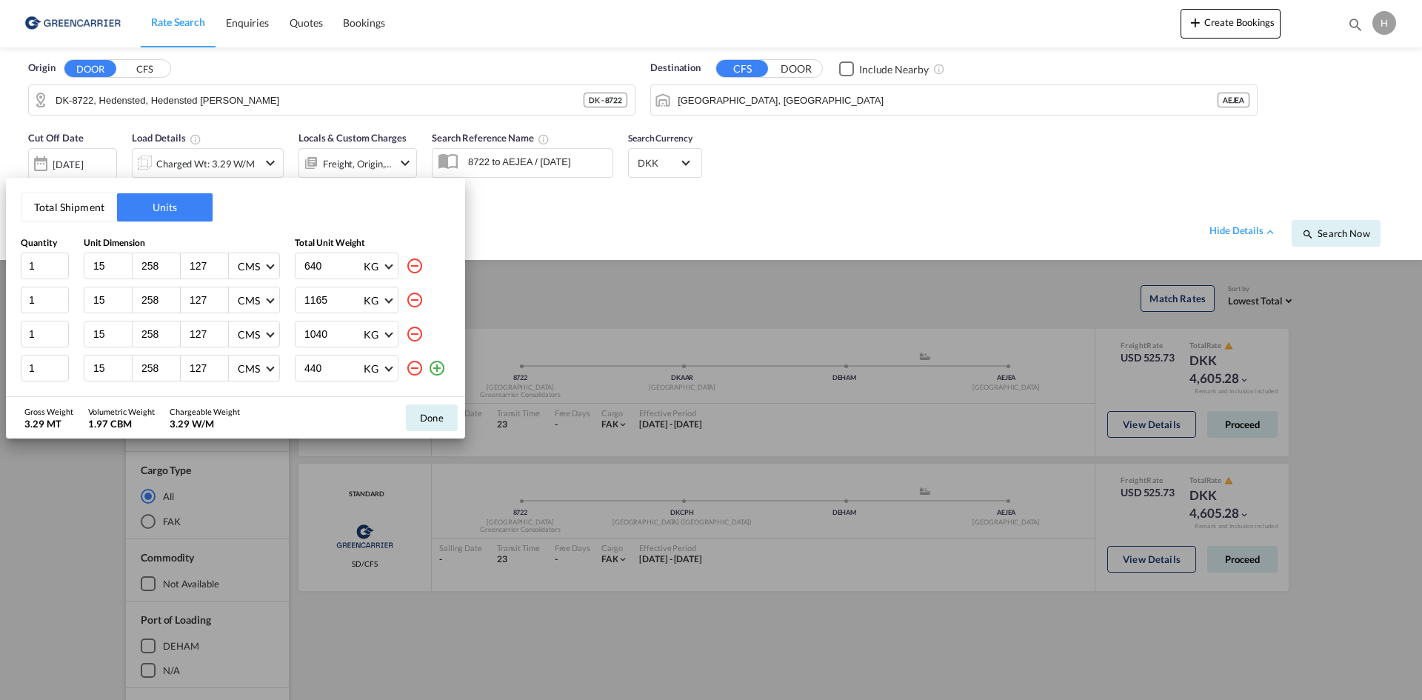
click at [315, 399] on div "Gross Weight 3.29 MT Volumetric Weight 1.97 CBM Chargeable Weight 3.29 W/M Done" at bounding box center [235, 417] width 459 height 41
click at [441, 405] on button "Done" at bounding box center [432, 417] width 52 height 27
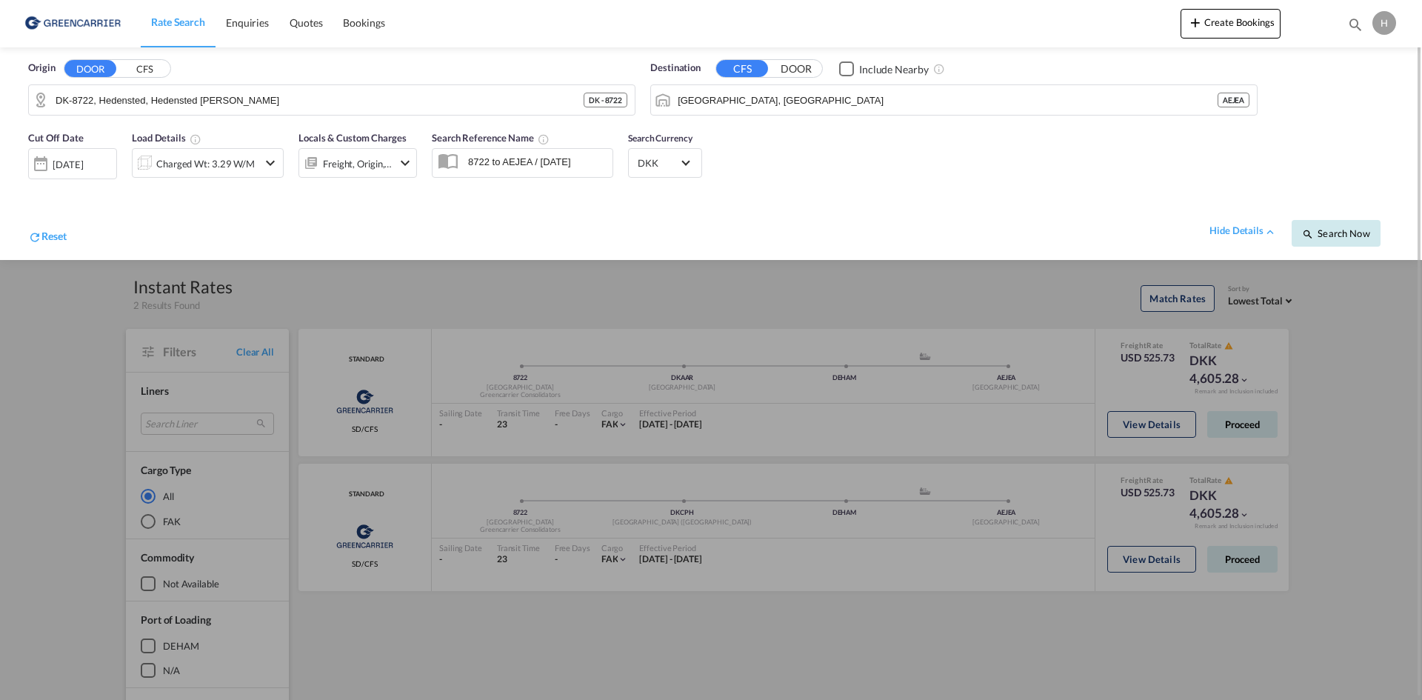
click at [1318, 235] on span "Search Now" at bounding box center [1335, 233] width 67 height 12
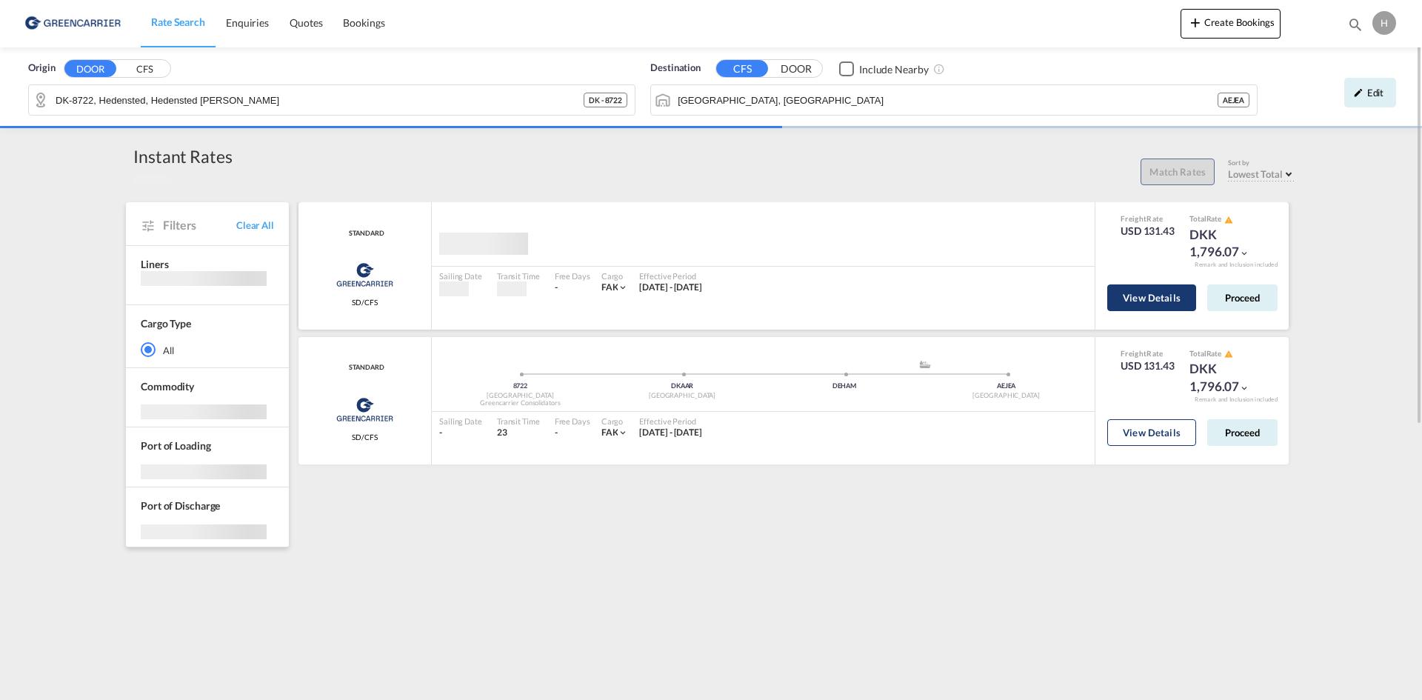
click at [1136, 296] on button "View Details" at bounding box center [1151, 297] width 89 height 27
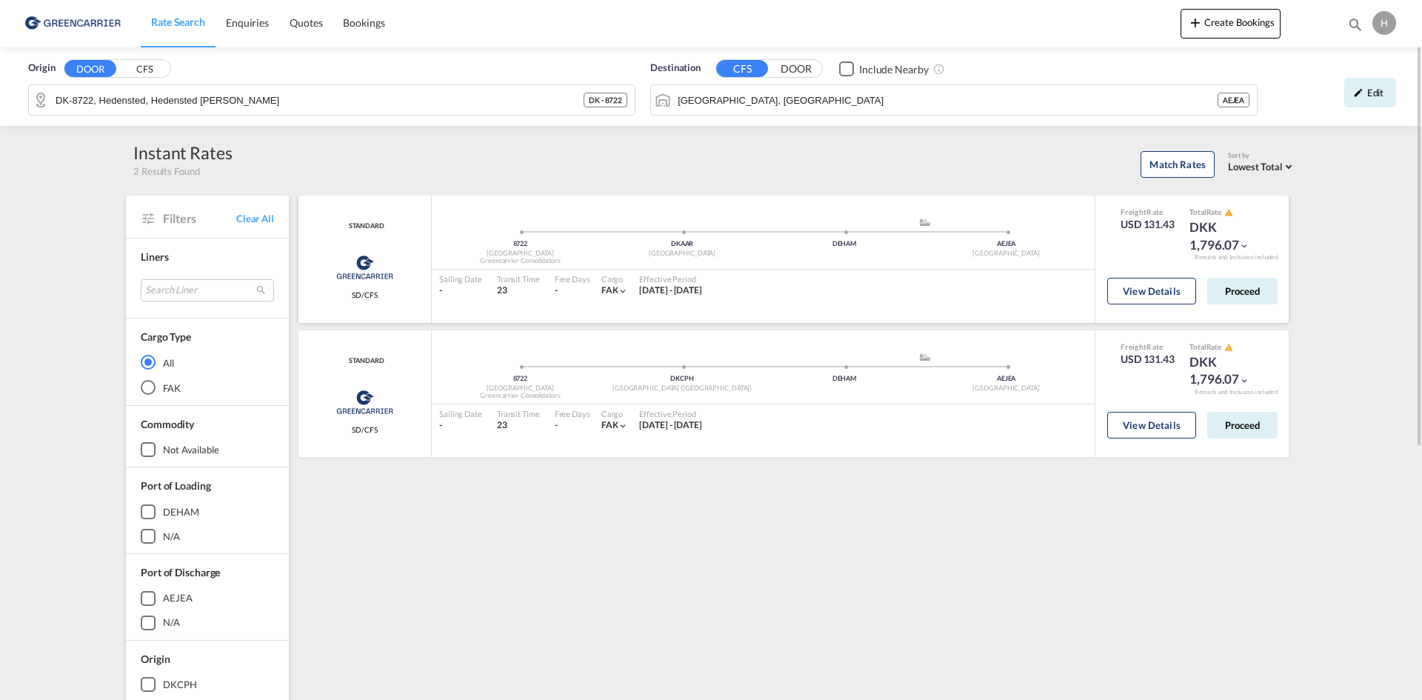
click at [1169, 276] on div "View Details Proceed" at bounding box center [1192, 294] width 170 height 42
click at [1161, 293] on button "View Details" at bounding box center [1151, 291] width 89 height 27
